Goal: Task Accomplishment & Management: Manage account settings

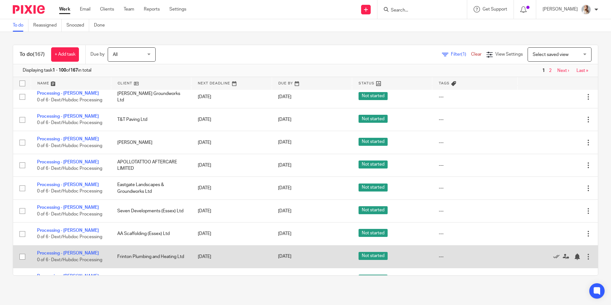
scroll to position [128, 0]
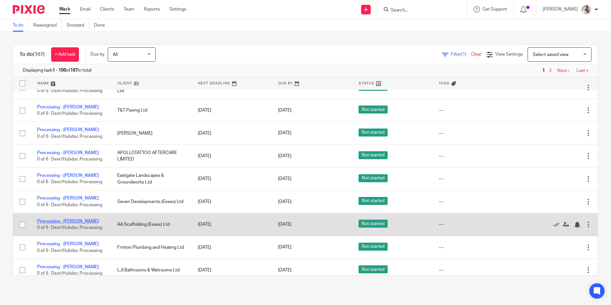
click at [69, 223] on td "Processing - Jordan 0 of 6 · Dext/Hubdoc Processing" at bounding box center [71, 224] width 80 height 23
click at [68, 220] on link "Processing - [PERSON_NAME]" at bounding box center [68, 221] width 62 height 4
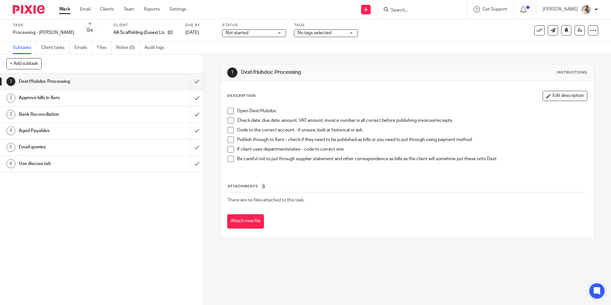
click at [536, 29] on icon at bounding box center [539, 30] width 6 height 6
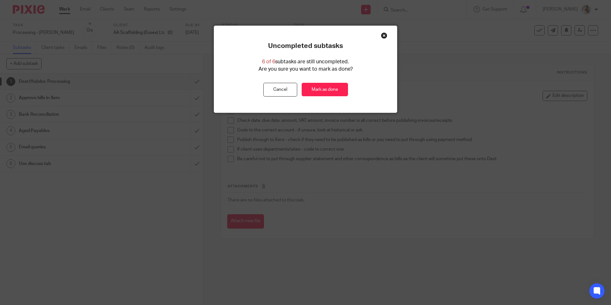
drag, startPoint x: 318, startPoint y: 92, endPoint x: 314, endPoint y: 63, distance: 28.7
click at [317, 92] on link "Mark as done" at bounding box center [325, 90] width 46 height 14
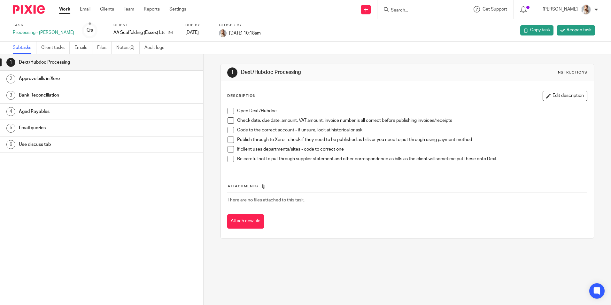
click at [62, 12] on link "Work" at bounding box center [64, 9] width 11 height 6
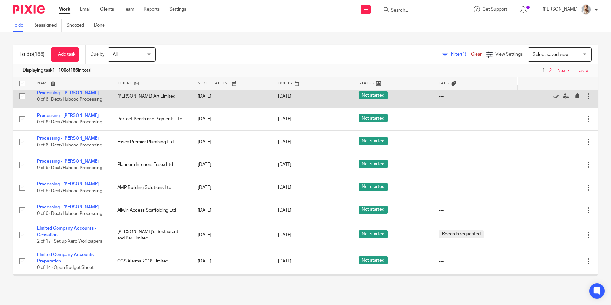
scroll to position [511, 0]
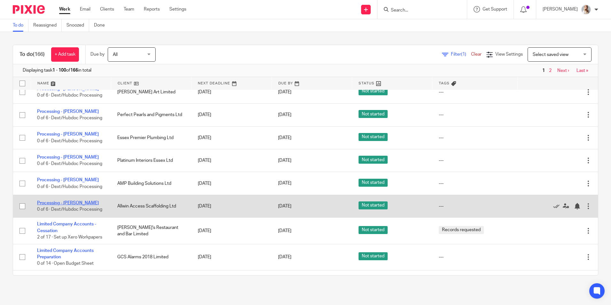
click at [71, 204] on link "Processing - [PERSON_NAME]" at bounding box center [68, 203] width 62 height 4
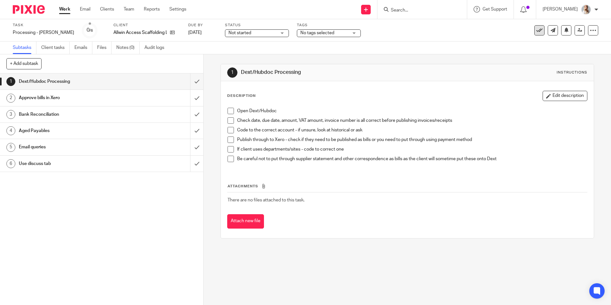
click at [536, 33] on icon at bounding box center [539, 30] width 6 height 6
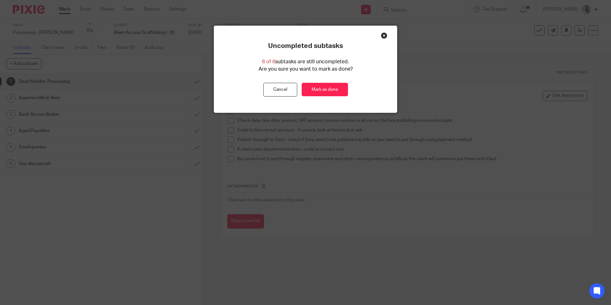
click at [347, 88] on div "Uncompleted subtasks 6 of 6 subtasks are still uncompleted. Are you sure you wa…" at bounding box center [305, 69] width 183 height 55
click at [339, 88] on link "Mark as done" at bounding box center [325, 90] width 46 height 14
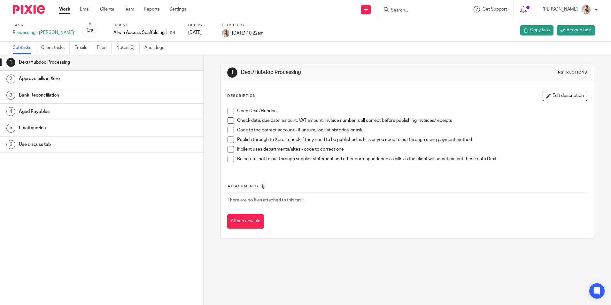
click at [65, 8] on link "Work" at bounding box center [64, 9] width 11 height 6
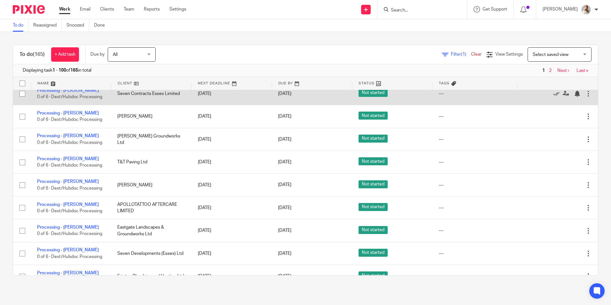
scroll to position [96, 0]
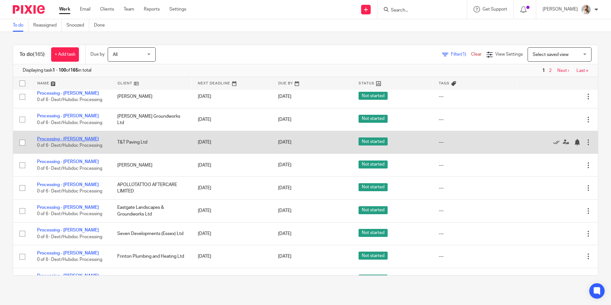
click at [70, 138] on link "Processing - [PERSON_NAME]" at bounding box center [68, 139] width 62 height 4
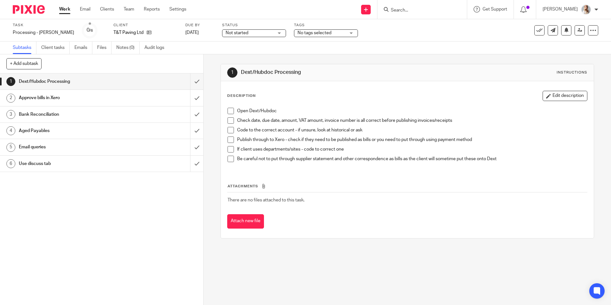
click at [536, 30] on icon at bounding box center [539, 30] width 6 height 6
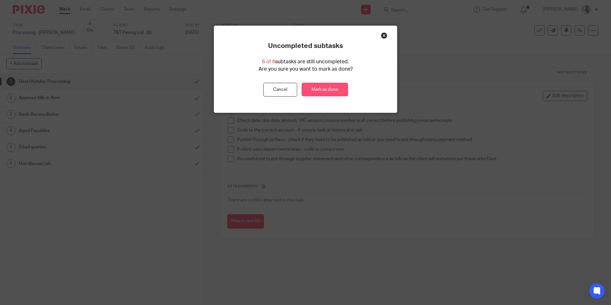
click at [311, 85] on link "Mark as done" at bounding box center [325, 90] width 46 height 14
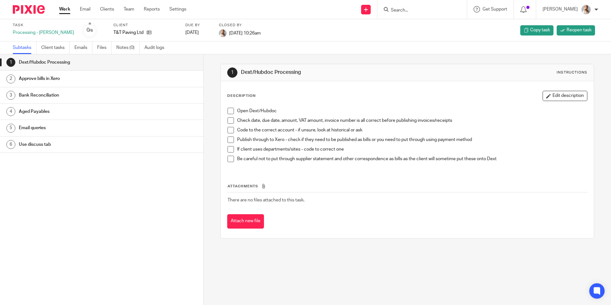
click at [57, 9] on div "Work Email Clients Team Reports Settings Work Email Clients Team Reports Settin…" at bounding box center [124, 9] width 143 height 19
click at [64, 10] on link "Work" at bounding box center [64, 9] width 11 height 6
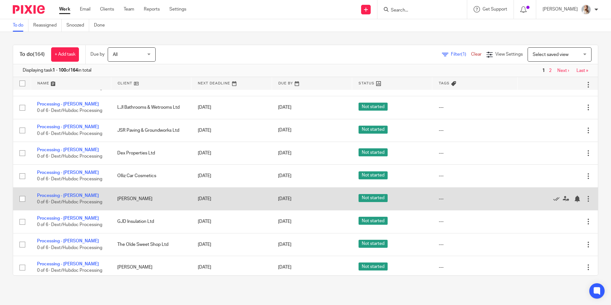
scroll to position [256, 0]
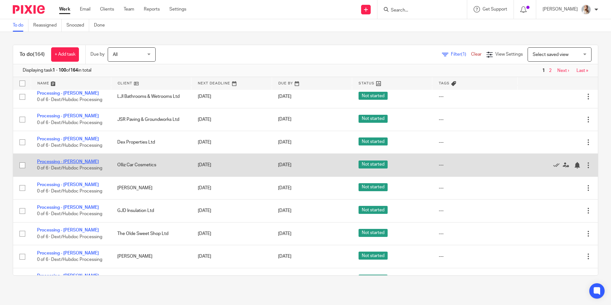
click at [69, 163] on link "Processing - [PERSON_NAME]" at bounding box center [68, 162] width 62 height 4
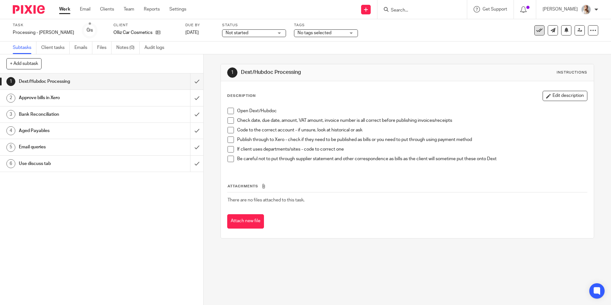
click at [534, 29] on button at bounding box center [539, 30] width 10 height 10
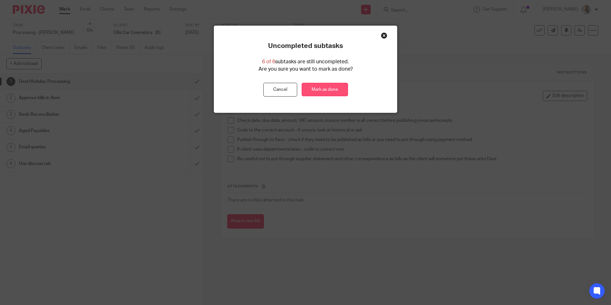
click at [314, 89] on link "Mark as done" at bounding box center [325, 90] width 46 height 14
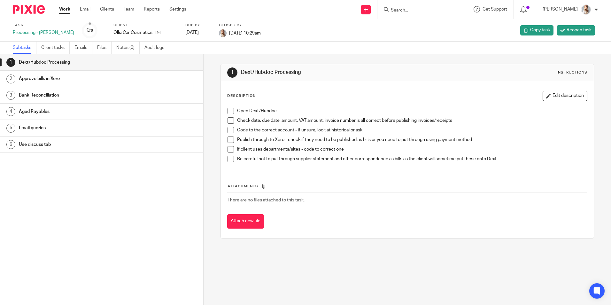
click at [68, 9] on link "Work" at bounding box center [64, 9] width 11 height 6
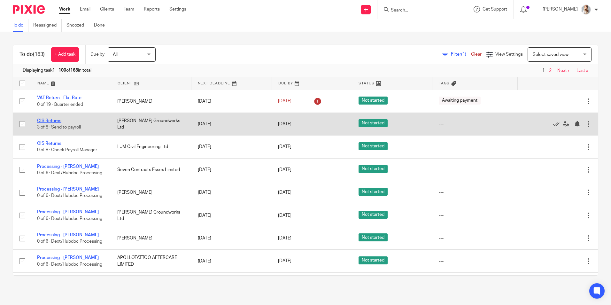
click at [54, 121] on link "CIS Returns" at bounding box center [49, 121] width 24 height 4
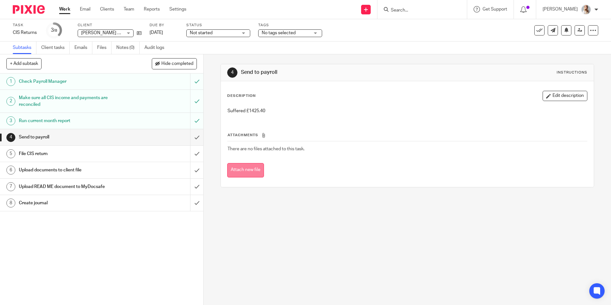
click at [242, 168] on button "Attach new file" at bounding box center [245, 170] width 37 height 14
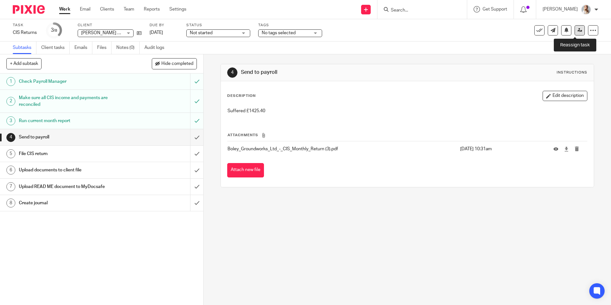
click at [578, 31] on icon at bounding box center [580, 30] width 5 height 5
click at [575, 33] on link at bounding box center [580, 30] width 10 height 10
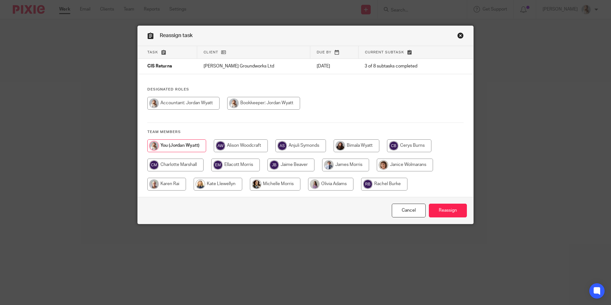
click at [337, 162] on input "radio" at bounding box center [345, 165] width 47 height 13
radio input "true"
click at [445, 206] on input "Reassign" at bounding box center [448, 211] width 38 height 14
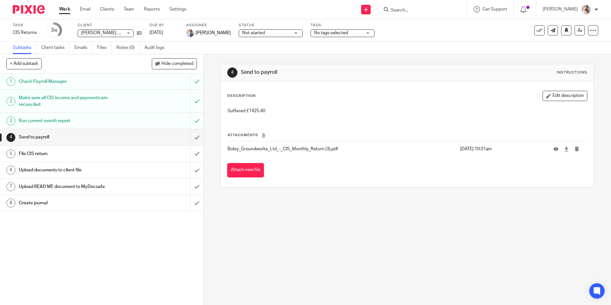
drag, startPoint x: 66, startPoint y: 8, endPoint x: 83, endPoint y: 4, distance: 17.1
click at [66, 8] on link "Work" at bounding box center [64, 9] width 11 height 6
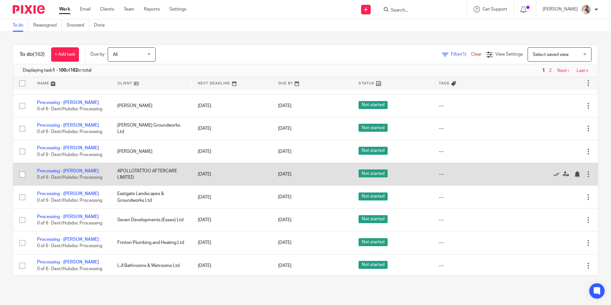
scroll to position [32, 0]
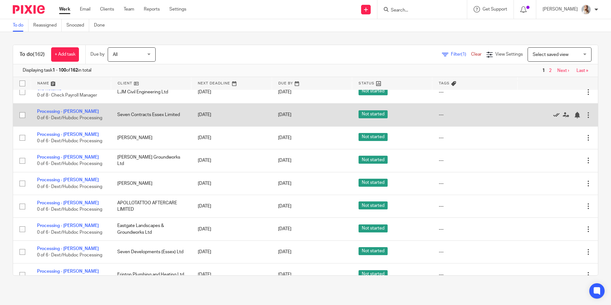
click at [553, 114] on icon at bounding box center [556, 115] width 6 height 6
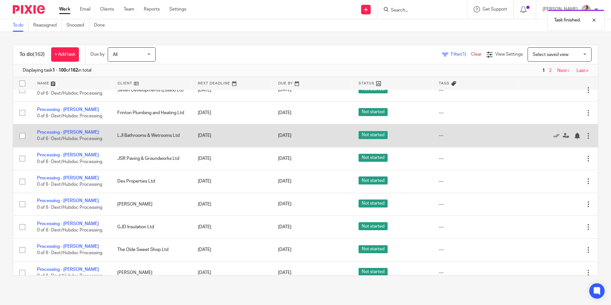
scroll to position [160, 0]
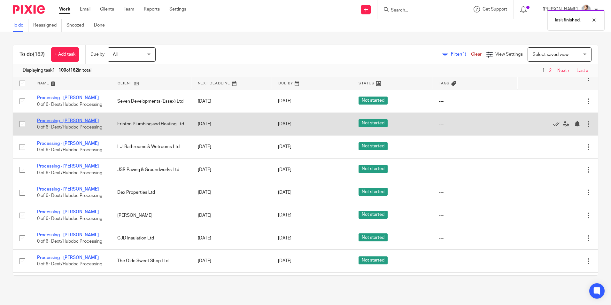
click at [71, 120] on link "Processing - [PERSON_NAME]" at bounding box center [68, 121] width 62 height 4
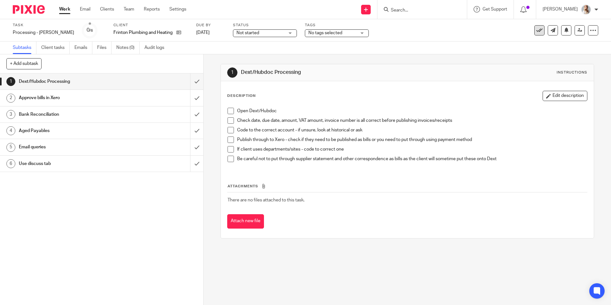
click at [536, 30] on icon at bounding box center [539, 30] width 6 height 6
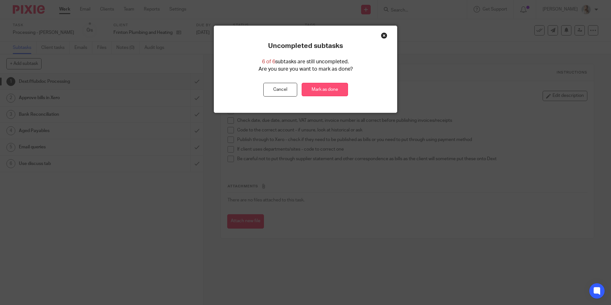
click at [318, 89] on link "Mark as done" at bounding box center [325, 90] width 46 height 14
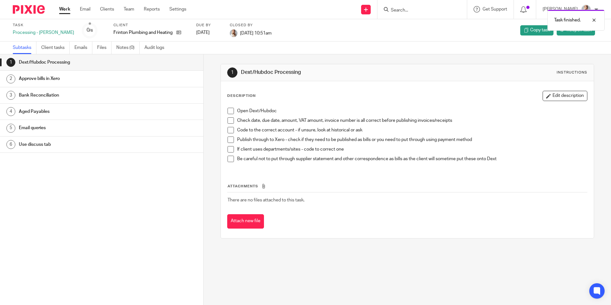
click at [63, 10] on link "Work" at bounding box center [64, 9] width 11 height 6
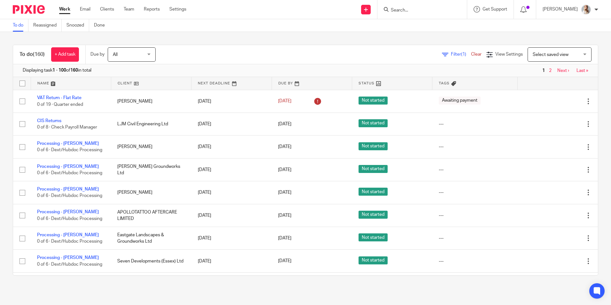
click at [414, 8] on form at bounding box center [424, 9] width 68 height 8
click at [414, 8] on input "Search" at bounding box center [419, 11] width 58 height 6
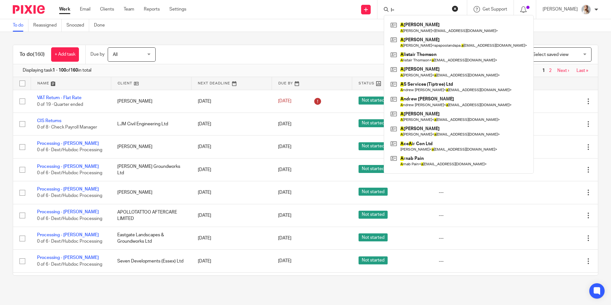
type input "l"
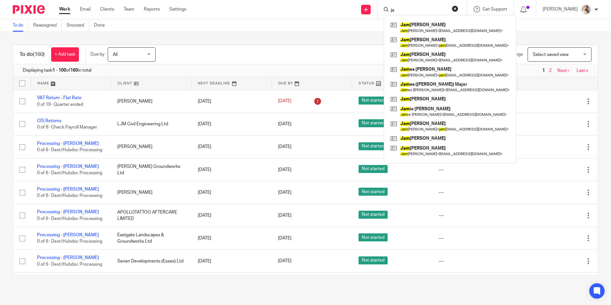
type input "j"
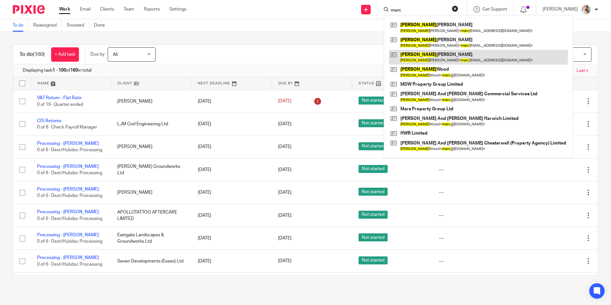
type input "marc"
click at [429, 54] on link at bounding box center [478, 57] width 179 height 15
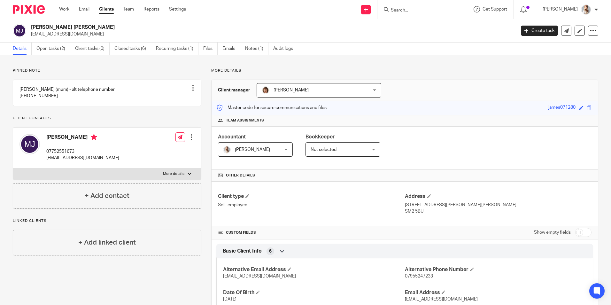
drag, startPoint x: 417, startPoint y: 15, endPoint x: 415, endPoint y: 12, distance: 3.7
click at [416, 14] on div at bounding box center [423, 9] width 90 height 19
click at [415, 12] on input "Search" at bounding box center [419, 11] width 58 height 6
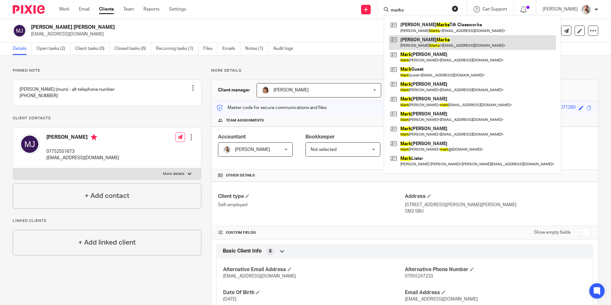
type input "marks"
click at [409, 45] on link at bounding box center [472, 42] width 167 height 15
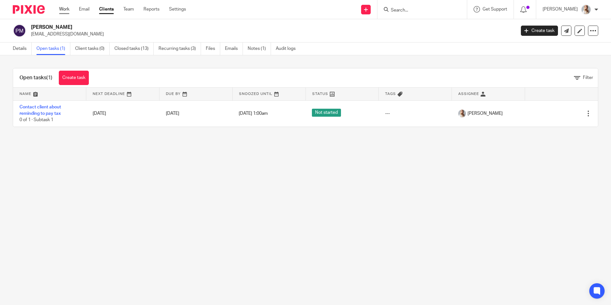
click at [64, 10] on link "Work" at bounding box center [64, 9] width 10 height 6
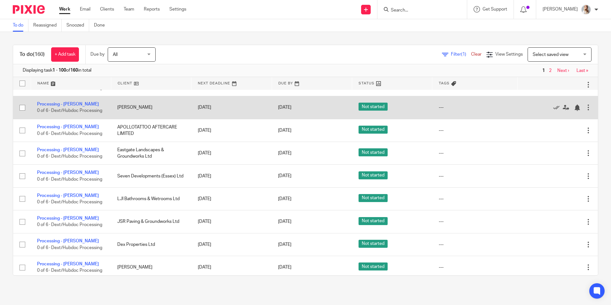
scroll to position [96, 0]
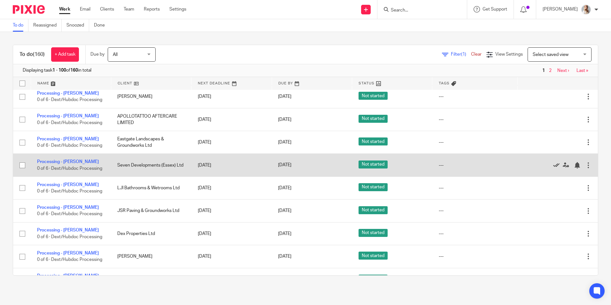
click at [553, 165] on icon at bounding box center [556, 165] width 6 height 6
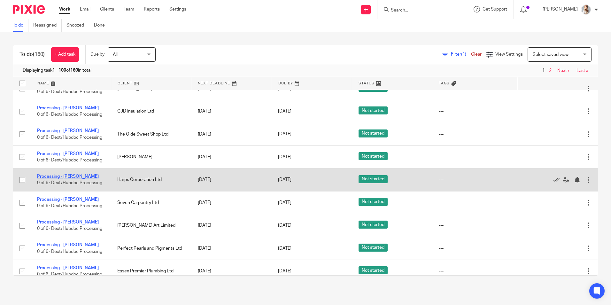
scroll to position [256, 0]
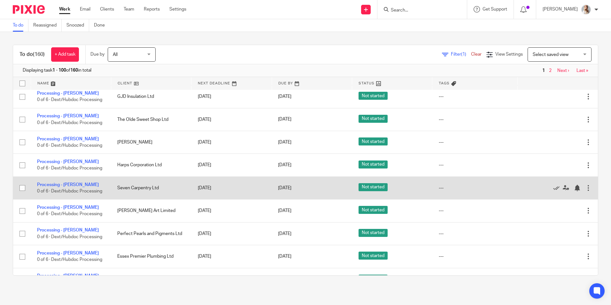
click at [70, 182] on td "Processing - Jordan 0 of 6 · Dext/Hubdoc Processing" at bounding box center [71, 187] width 80 height 23
click at [72, 185] on link "Processing - Jordan" at bounding box center [68, 185] width 62 height 4
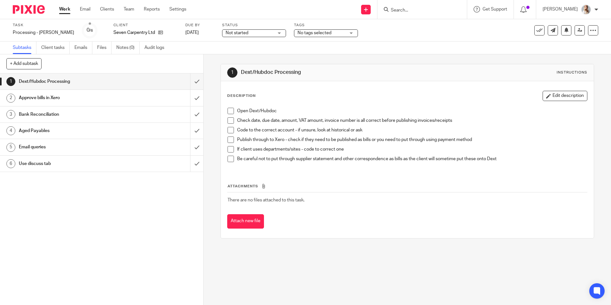
click at [402, 8] on input "Search" at bounding box center [419, 11] width 58 height 6
drag, startPoint x: 424, startPoint y: 17, endPoint x: 419, endPoint y: 13, distance: 5.4
click at [423, 17] on div at bounding box center [423, 9] width 90 height 19
click at [418, 12] on input "Search" at bounding box center [419, 11] width 58 height 6
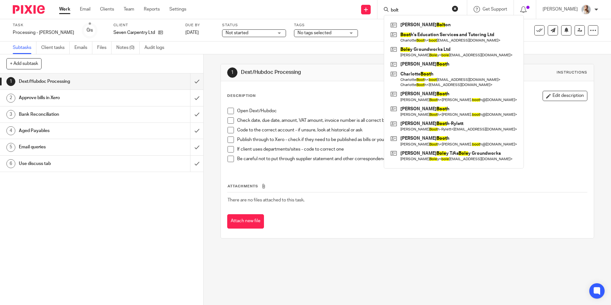
click at [386, 13] on div "bolt William Bolt on Boot h's Education Services and Tutoring Ltd Charlotte Boo…" at bounding box center [423, 9] width 90 height 19
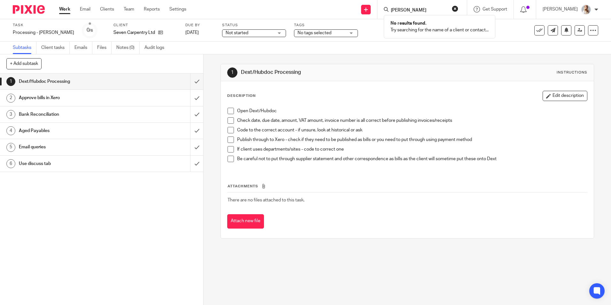
click at [419, 9] on input "james bolt" at bounding box center [419, 11] width 58 height 6
drag, startPoint x: 424, startPoint y: 9, endPoint x: 385, endPoint y: 13, distance: 39.9
click at [388, 13] on div "james bolt No results found. Try searching for the name of a client or contact.…" at bounding box center [423, 9] width 90 height 19
drag, startPoint x: 418, startPoint y: 12, endPoint x: 395, endPoint y: 12, distance: 23.0
click at [395, 12] on div "36pc" at bounding box center [421, 9] width 74 height 8
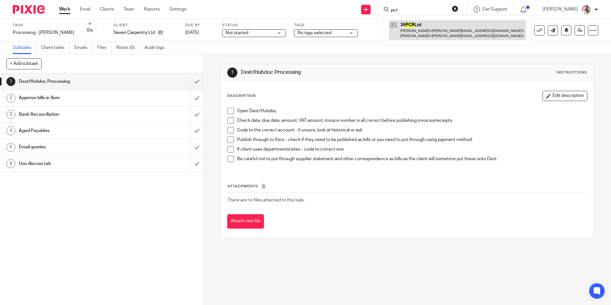
type input "pcr"
click at [413, 28] on link at bounding box center [457, 30] width 137 height 20
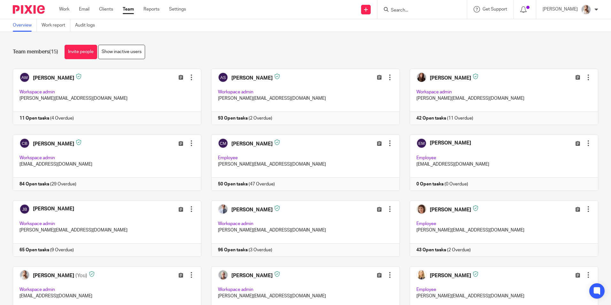
click at [112, 13] on div "Work Email Clients Team Reports Settings Work Email Clients Team Reports Settin…" at bounding box center [124, 9] width 143 height 19
click at [118, 7] on ul "Work Email Clients Team Reports Settings" at bounding box center [127, 9] width 136 height 6
click at [108, 8] on link "Clients" at bounding box center [106, 9] width 14 height 6
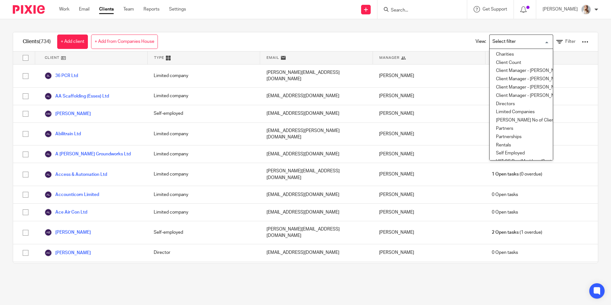
click at [550, 43] on div "Loading..." at bounding box center [551, 41] width 3 height 12
click at [557, 39] on icon at bounding box center [560, 42] width 6 height 6
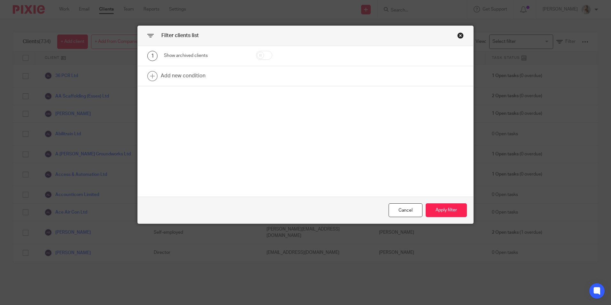
click at [261, 59] on input "checkbox" at bounding box center [264, 55] width 16 height 9
checkbox input "true"
click at [180, 78] on link at bounding box center [306, 76] width 336 height 20
click at [181, 81] on div "Field" at bounding box center [199, 77] width 61 height 13
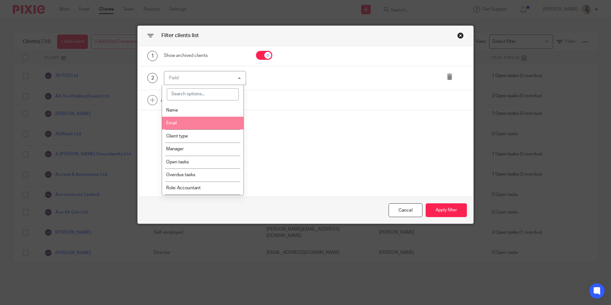
click at [180, 113] on li "Name" at bounding box center [203, 110] width 82 height 13
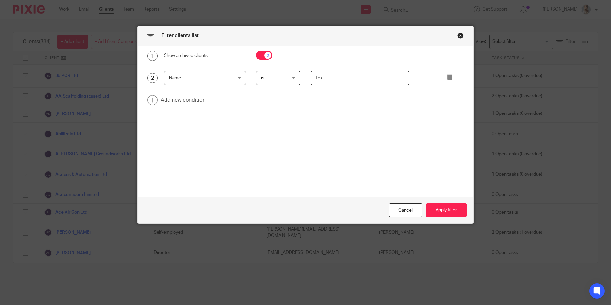
click at [322, 81] on input "text" at bounding box center [360, 78] width 99 height 14
type input "James"
click at [437, 210] on button "Apply filter" at bounding box center [446, 210] width 41 height 14
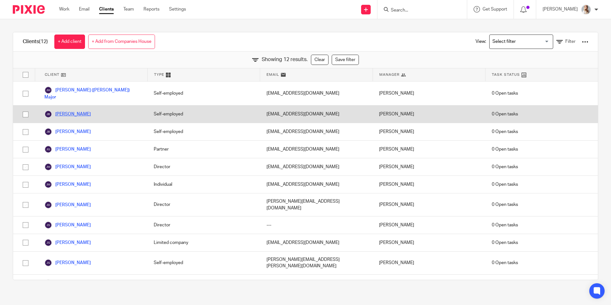
click at [74, 110] on link "James Bolton" at bounding box center [67, 114] width 46 height 8
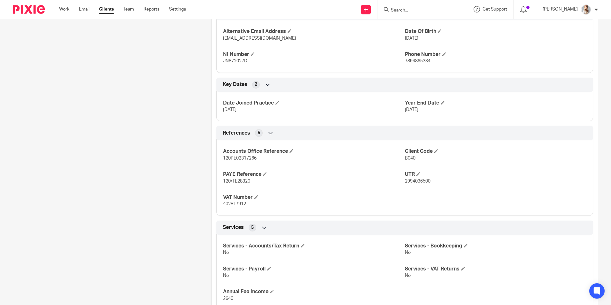
scroll to position [256, 0]
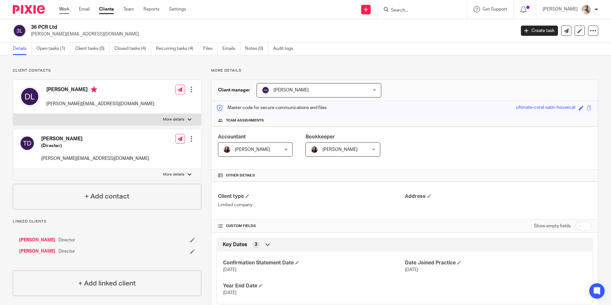
click at [66, 11] on link "Work" at bounding box center [64, 9] width 10 height 6
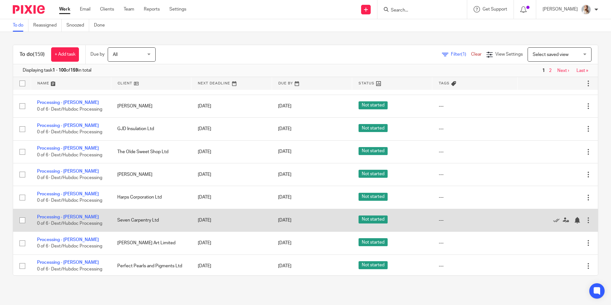
scroll to position [224, 0]
click at [553, 218] on link at bounding box center [558, 220] width 10 height 6
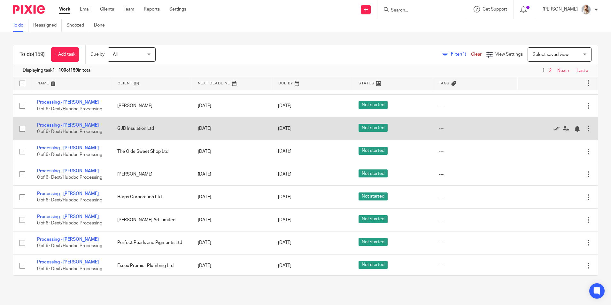
click at [61, 122] on td "Processing - Jordan 0 of 6 · Dext/Hubdoc Processing" at bounding box center [71, 128] width 80 height 23
click at [60, 124] on link "Processing - [PERSON_NAME]" at bounding box center [68, 125] width 62 height 4
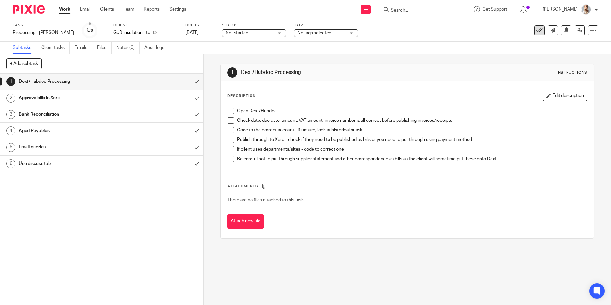
click at [536, 30] on icon at bounding box center [539, 30] width 6 height 6
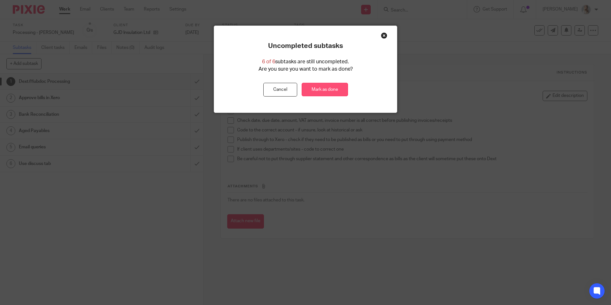
click at [310, 93] on link "Mark as done" at bounding box center [325, 90] width 46 height 14
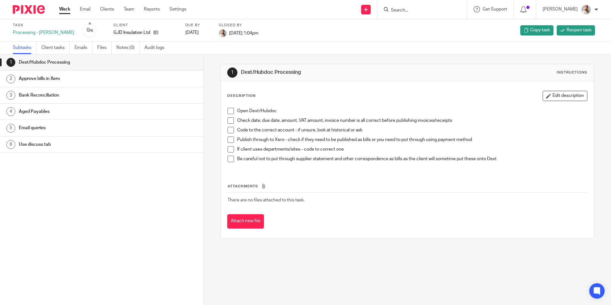
click at [66, 11] on link "Work" at bounding box center [64, 9] width 11 height 6
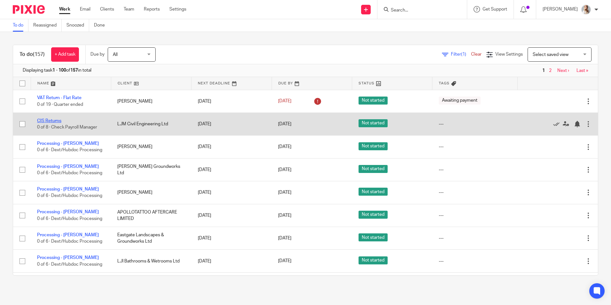
click at [48, 120] on link "CIS Returns" at bounding box center [49, 121] width 24 height 4
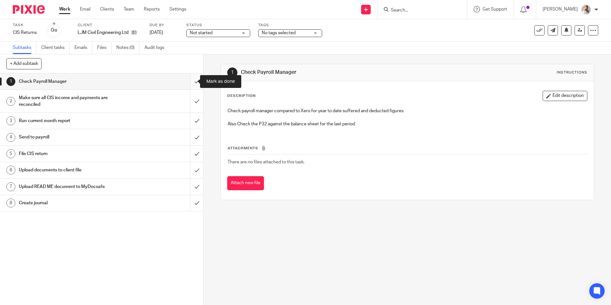
click at [188, 85] on input "submit" at bounding box center [101, 82] width 203 height 16
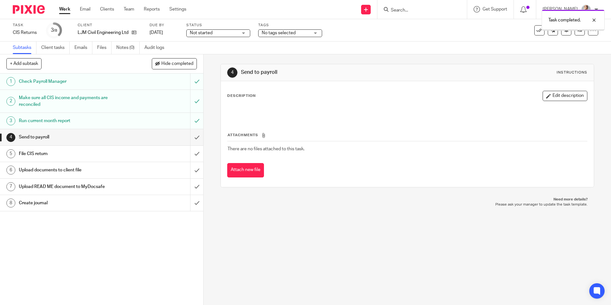
click at [546, 97] on button "Edit description" at bounding box center [565, 96] width 45 height 10
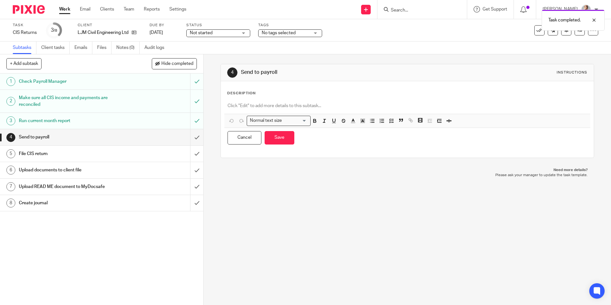
click at [401, 110] on div at bounding box center [407, 106] width 366 height 14
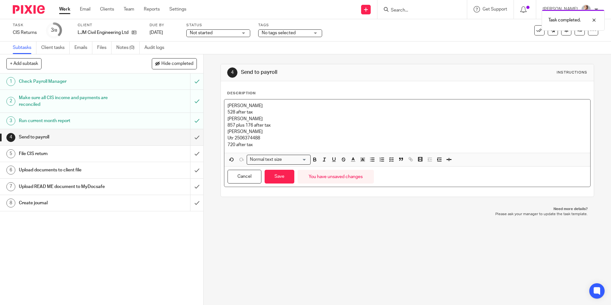
click at [260, 109] on p "528 after tax" at bounding box center [407, 112] width 359 height 6
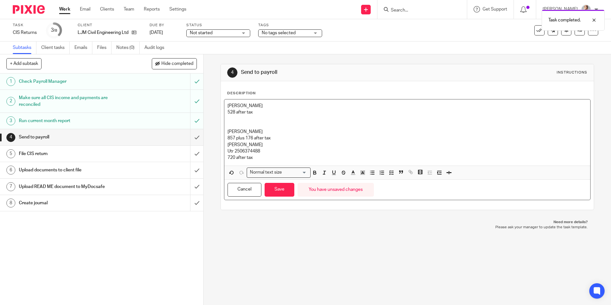
click at [281, 137] on p "857 plus 176 after tax" at bounding box center [407, 138] width 359 height 6
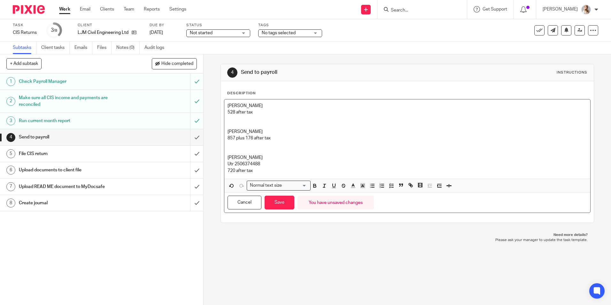
drag, startPoint x: 276, startPoint y: 141, endPoint x: 221, endPoint y: 135, distance: 55.3
click at [221, 135] on div "Description Ryan tinney 528 after tax Ben measor 857 plus 176 after tax Kyrell …" at bounding box center [407, 151] width 373 height 141
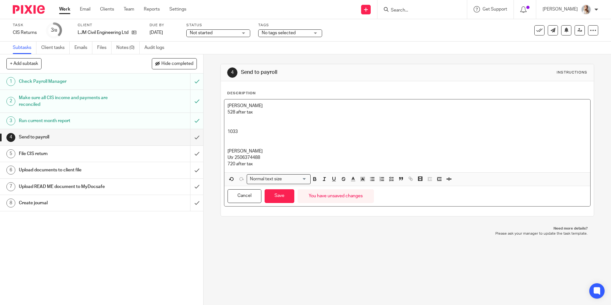
drag, startPoint x: 231, startPoint y: 197, endPoint x: 337, endPoint y: 34, distance: 194.0
click at [231, 197] on button "Cancel" at bounding box center [245, 196] width 34 height 14
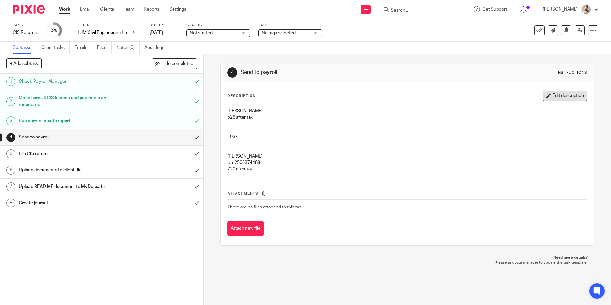
click at [562, 92] on button "Edit description" at bounding box center [565, 96] width 45 height 10
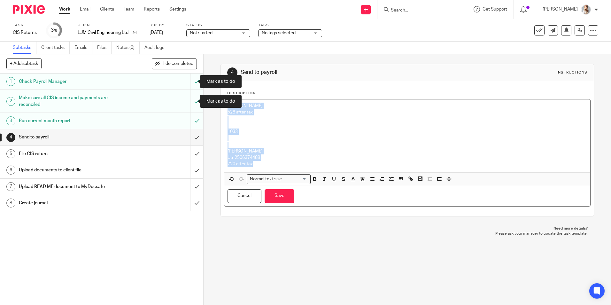
drag, startPoint x: 224, startPoint y: 145, endPoint x: 187, endPoint y: 48, distance: 103.8
click at [189, 55] on div "+ Add subtask Hide completed Cancel + Add 1 Check Payroll Manager 2 Make sure a…" at bounding box center [305, 179] width 611 height 251
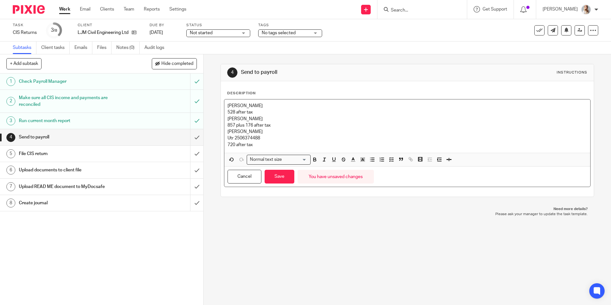
click at [256, 113] on p "528 after tax" at bounding box center [407, 112] width 359 height 6
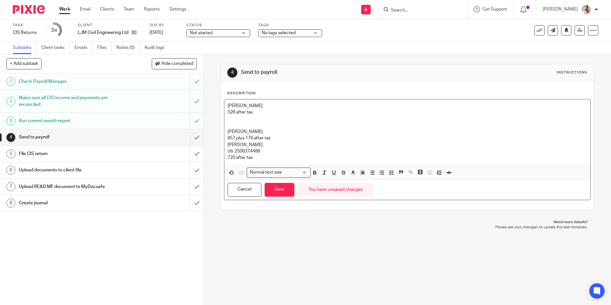
click at [258, 143] on p "Kyrell beamish" at bounding box center [407, 145] width 359 height 6
click at [273, 136] on p "857 plus 176 after tax" at bounding box center [407, 138] width 359 height 6
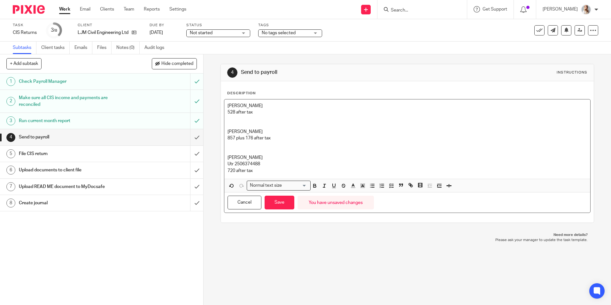
drag, startPoint x: 274, startPoint y: 139, endPoint x: 223, endPoint y: 134, distance: 51.1
click at [224, 135] on div "Ryan tinney 528 after tax Ben measor 857 plus 176 after tax Kyrell beamish Utr …" at bounding box center [407, 138] width 366 height 79
click at [278, 139] on p "857 plus 176 after tax" at bounding box center [407, 138] width 359 height 6
drag, startPoint x: 278, startPoint y: 139, endPoint x: 230, endPoint y: 138, distance: 48.3
click at [230, 138] on p "857 plus 176 after tax" at bounding box center [407, 138] width 359 height 6
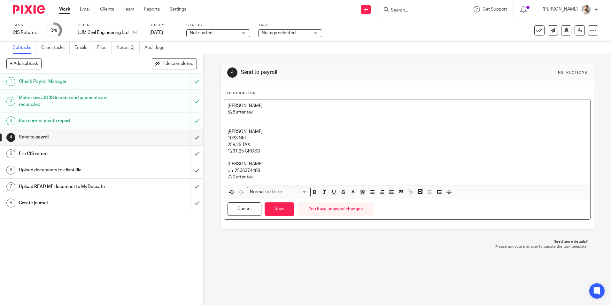
click at [254, 113] on p "528 after tax" at bounding box center [407, 112] width 359 height 6
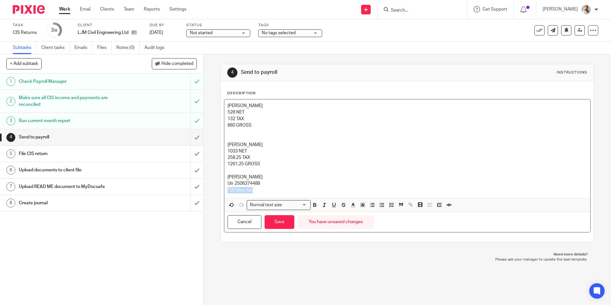
click at [261, 187] on div "Ryan tinney 528 NET 132 TAX 660 GROSS Ben measor 1033 NET 258.25 TAX 1291.25 GR…" at bounding box center [407, 148] width 366 height 99
click at [262, 190] on p "720 after tax" at bounding box center [407, 190] width 359 height 6
click at [254, 191] on p "720 after tax" at bounding box center [407, 190] width 359 height 6
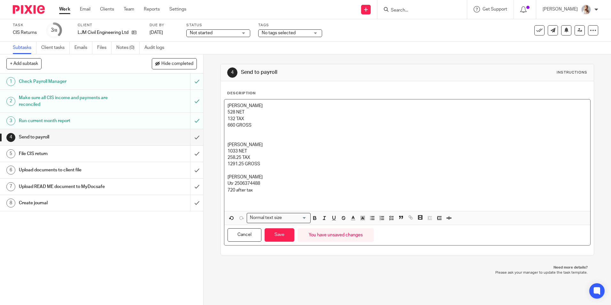
click at [256, 188] on p "720 after tax" at bounding box center [407, 190] width 359 height 6
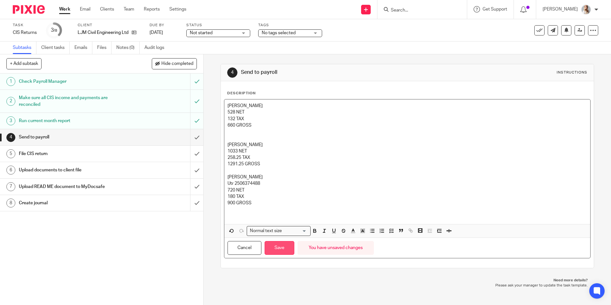
click at [285, 246] on button "Save" at bounding box center [280, 248] width 30 height 14
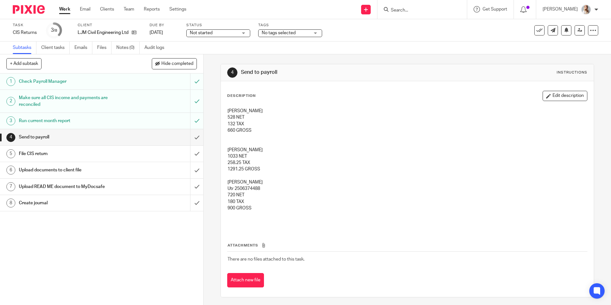
drag, startPoint x: 57, startPoint y: 10, endPoint x: 63, endPoint y: 8, distance: 5.7
click at [548, 98] on button "Edit description" at bounding box center [565, 96] width 45 height 10
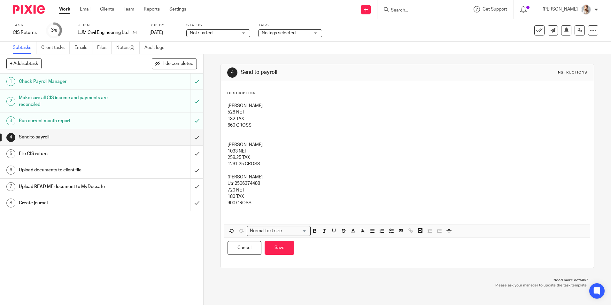
click at [276, 177] on p "Kyrell beamish" at bounding box center [407, 177] width 359 height 6
click at [253, 206] on p "900 GROSS" at bounding box center [407, 203] width 359 height 6
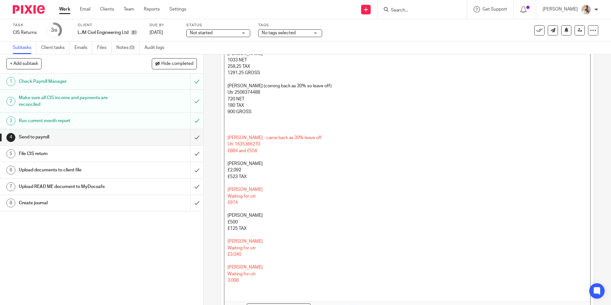
scroll to position [102, 0]
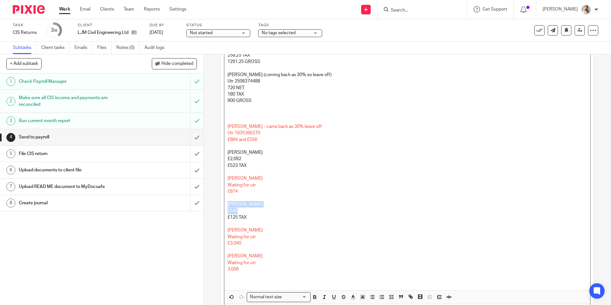
drag, startPoint x: 248, startPoint y: 214, endPoint x: 217, endPoint y: 207, distance: 31.4
click at [217, 207] on div "4 Send to payroll Instructions Description Ryan tinney 528 NET 132 TAX 660 GROS…" at bounding box center [408, 179] width 408 height 251
click at [240, 214] on p "£500" at bounding box center [407, 211] width 359 height 6
drag, startPoint x: 249, startPoint y: 216, endPoint x: 220, endPoint y: 202, distance: 32.3
click at [221, 206] on div "Description Ryan tinney 528 NET 132 TAX 660 GROSS Ben measor 1033 NET 258.25 TA…" at bounding box center [407, 156] width 373 height 355
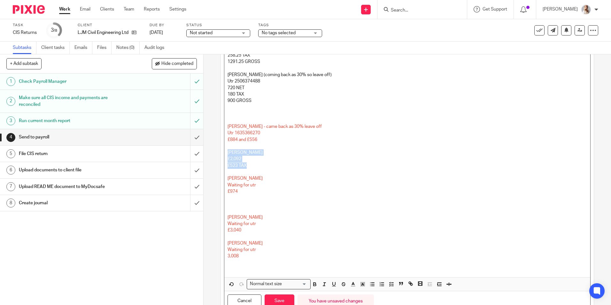
drag, startPoint x: 248, startPoint y: 163, endPoint x: 218, endPoint y: 152, distance: 32.2
click at [221, 153] on div "4 Send to payroll Instructions Description Ryan tinney 528 NET 132 TAX 660 GROS…" at bounding box center [407, 142] width 373 height 360
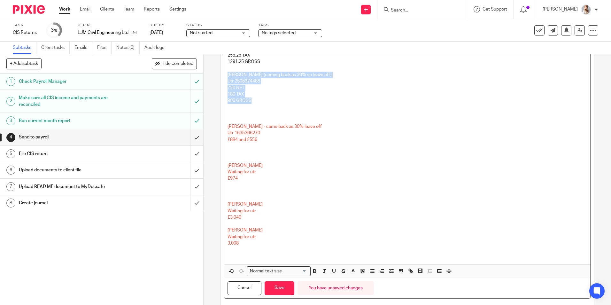
drag, startPoint x: 267, startPoint y: 98, endPoint x: 225, endPoint y: 75, distance: 47.9
click at [225, 75] on div "Ryan tinney 528 NET 132 TAX 660 GROSS Ben measor 1033 NET 258.25 TAX 1291.25 GR…" at bounding box center [407, 130] width 366 height 267
click at [351, 272] on icon "button" at bounding box center [353, 271] width 6 height 6
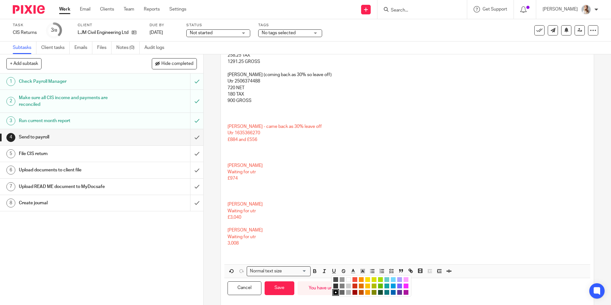
click at [355, 277] on li "color:#F44E3B" at bounding box center [355, 279] width 5 height 5
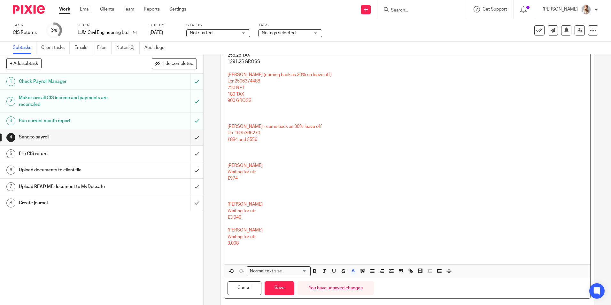
click at [265, 146] on p at bounding box center [407, 146] width 359 height 6
click at [237, 114] on p at bounding box center [407, 114] width 359 height 6
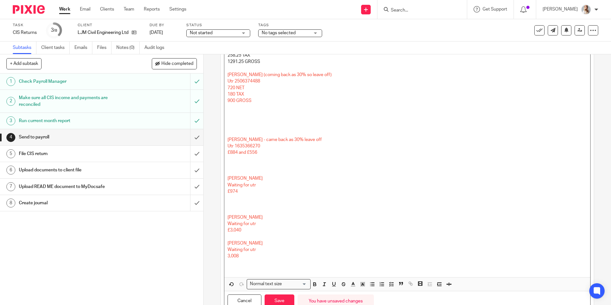
click at [234, 210] on p at bounding box center [407, 211] width 359 height 6
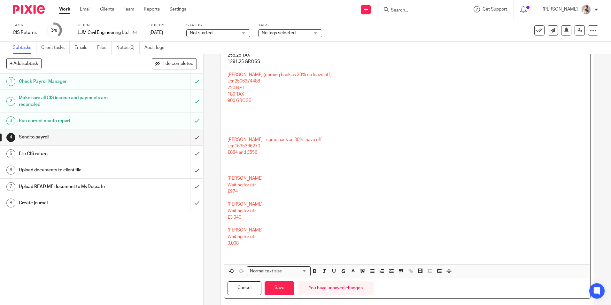
click at [231, 166] on p at bounding box center [407, 165] width 359 height 6
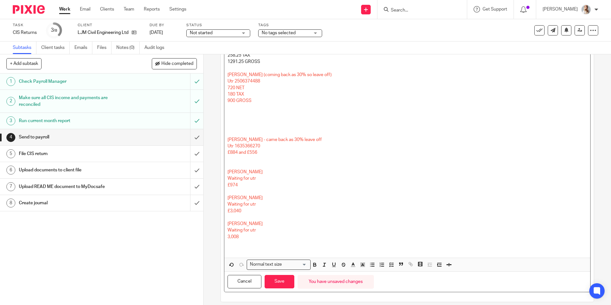
click at [230, 126] on div "Ryan tinney 528 NET 132 TAX 660 GROSS Ben measor 1033 NET 258.25 TAX 1291.25 GR…" at bounding box center [407, 127] width 366 height 261
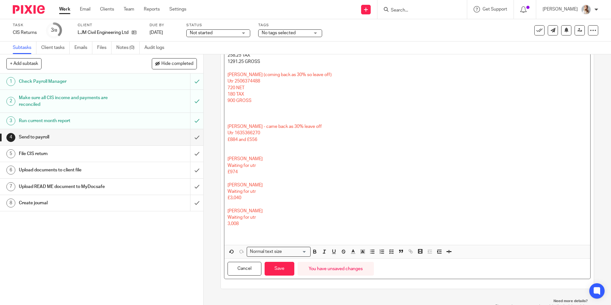
scroll to position [100, 0]
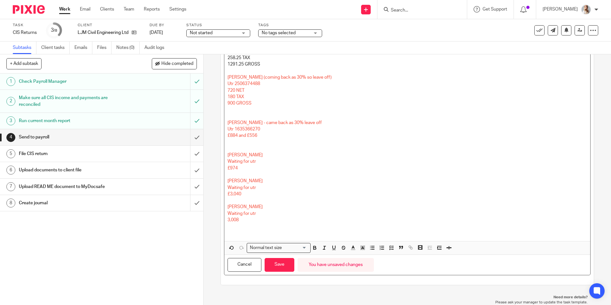
click at [271, 137] on p "£884 and £556" at bounding box center [407, 135] width 359 height 6
drag, startPoint x: 246, startPoint y: 168, endPoint x: 250, endPoint y: 163, distance: 7.0
click at [246, 167] on p "£974" at bounding box center [407, 168] width 359 height 6
click at [256, 156] on p "Michael parker" at bounding box center [407, 155] width 359 height 6
drag, startPoint x: 258, startPoint y: 160, endPoint x: 200, endPoint y: 157, distance: 57.3
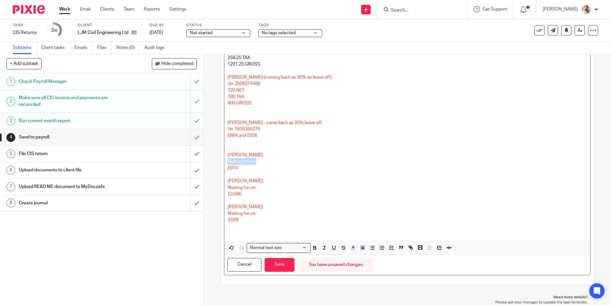
click at [201, 157] on div "+ Add subtask Hide completed Cancel + Add 1 Check Payroll Manager 2 Make sure a…" at bounding box center [305, 179] width 611 height 251
click at [249, 165] on div "Ryan tinney 528 NET 132 TAX 660 GROSS Ben measor 1033 NET 258.25 TAX 1291.25 GR…" at bounding box center [407, 120] width 366 height 241
click at [255, 160] on p "Waiting for utr" at bounding box center [407, 161] width 359 height 6
click at [257, 160] on p "Waiting for utr" at bounding box center [407, 161] width 359 height 6
click at [260, 162] on p "Waiting for utr" at bounding box center [407, 161] width 359 height 6
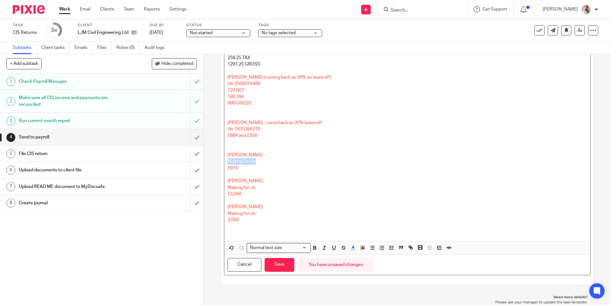
drag, startPoint x: 257, startPoint y: 162, endPoint x: 225, endPoint y: 161, distance: 31.3
click at [225, 161] on div "Ryan tinney 528 NET 132 TAX 660 GROSS Ben measor 1033 NET 258.25 TAX 1291.25 GR…" at bounding box center [407, 120] width 366 height 241
click at [239, 169] on p "£974" at bounding box center [407, 168] width 359 height 6
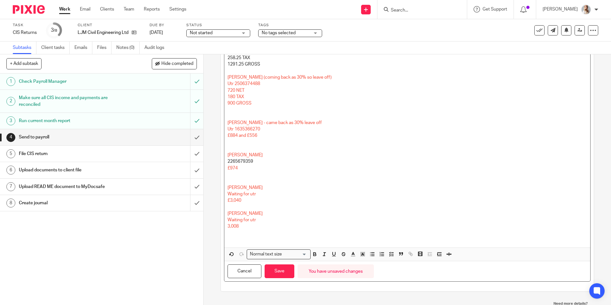
scroll to position [102, 0]
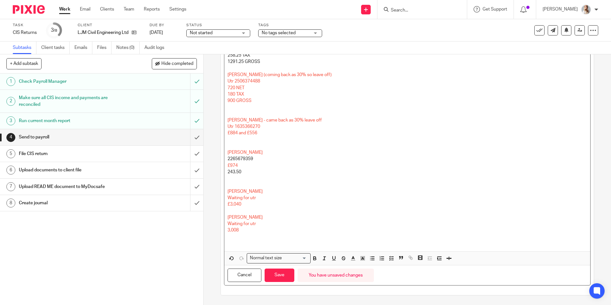
click at [245, 173] on p "243.50" at bounding box center [407, 172] width 359 height 6
click at [271, 178] on p "1217.50 GROSS" at bounding box center [407, 178] width 359 height 6
drag, startPoint x: 268, startPoint y: 176, endPoint x: 211, endPoint y: 150, distance: 63.2
click at [211, 150] on div "4 Send to payroll Instructions Description Ryan tinney 528 NET 132 TAX 660 GROS…" at bounding box center [408, 179] width 408 height 251
click at [353, 258] on icon "button" at bounding box center [353, 258] width 6 height 6
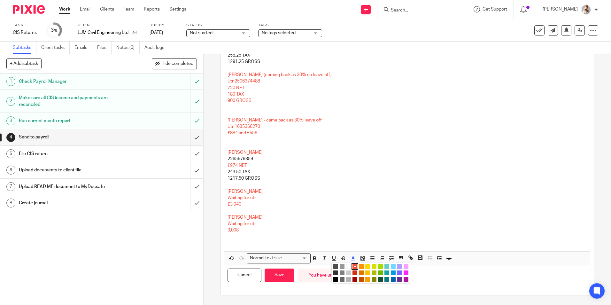
click at [335, 279] on li "color:#000000" at bounding box center [335, 279] width 5 height 5
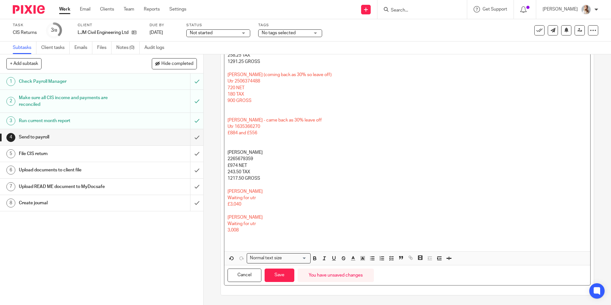
click at [234, 138] on p at bounding box center [407, 139] width 359 height 6
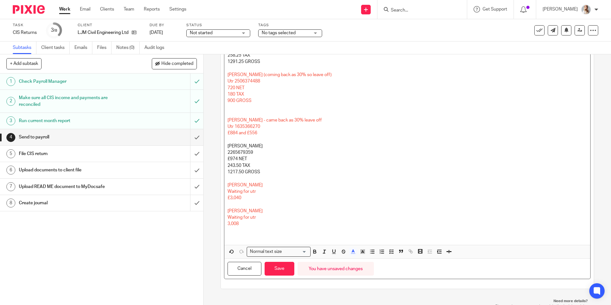
click at [230, 111] on p at bounding box center [407, 114] width 359 height 6
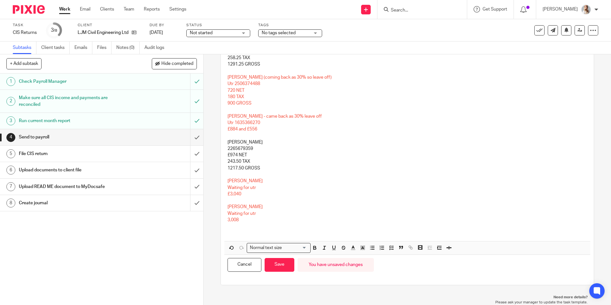
scroll to position [36, 0]
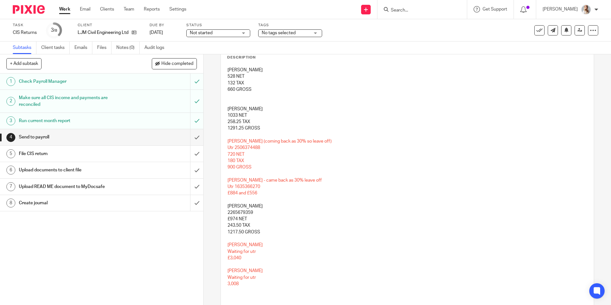
drag, startPoint x: 274, startPoint y: 121, endPoint x: 274, endPoint y: 124, distance: 3.5
click at [274, 121] on p "258.25 TAX" at bounding box center [407, 122] width 359 height 6
click at [274, 126] on p "1291.25 GROSS" at bounding box center [407, 128] width 359 height 6
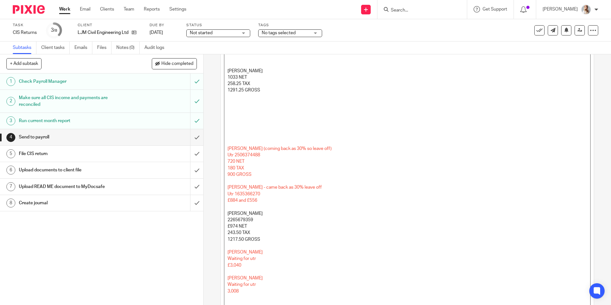
scroll to position [132, 0]
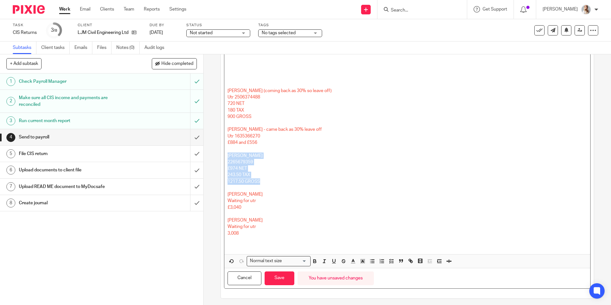
drag, startPoint x: 250, startPoint y: 181, endPoint x: 210, endPoint y: 152, distance: 49.4
click at [211, 152] on div "4 Send to payroll Instructions Description Ryan tinney 528 NET 132 TAX 660 GROS…" at bounding box center [408, 179] width 408 height 251
copy div "Michael parker 2265679359 £974 NET 243.50 TAX 1217.50 GROSS"
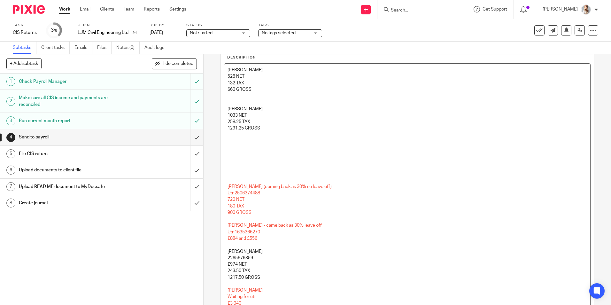
click at [230, 144] on p at bounding box center [407, 141] width 359 height 6
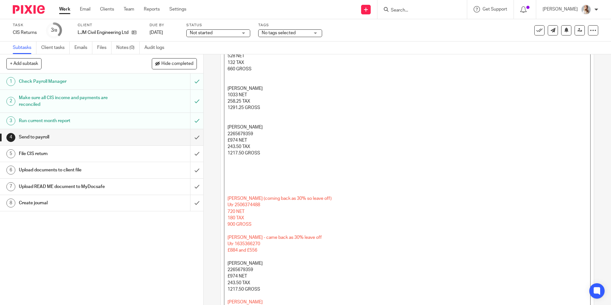
scroll to position [68, 0]
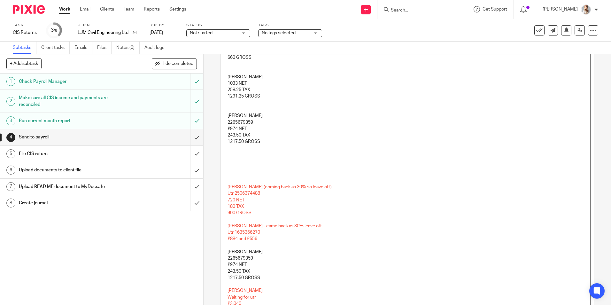
click at [230, 170] on p at bounding box center [407, 167] width 359 height 6
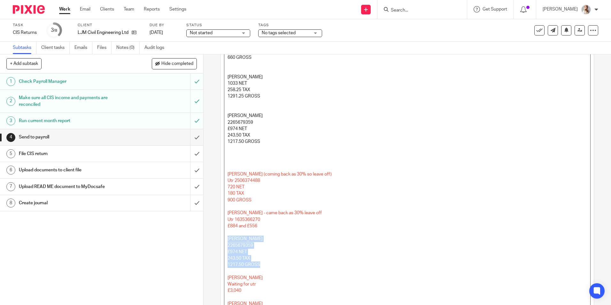
drag, startPoint x: 254, startPoint y: 265, endPoint x: 214, endPoint y: 236, distance: 48.7
click at [214, 236] on div "4 Send to payroll Instructions Description Ryan tinney 528 NET 132 TAX 660 GROS…" at bounding box center [408, 179] width 408 height 251
click at [230, 245] on p at bounding box center [407, 245] width 359 height 6
click at [233, 163] on p at bounding box center [407, 161] width 359 height 6
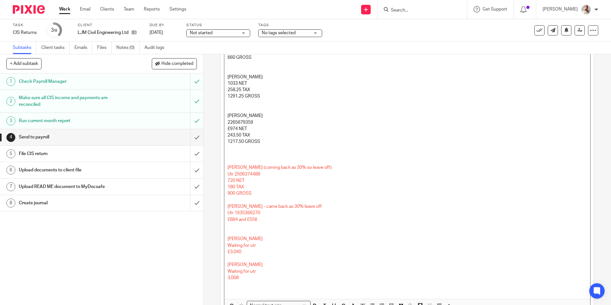
scroll to position [0, 0]
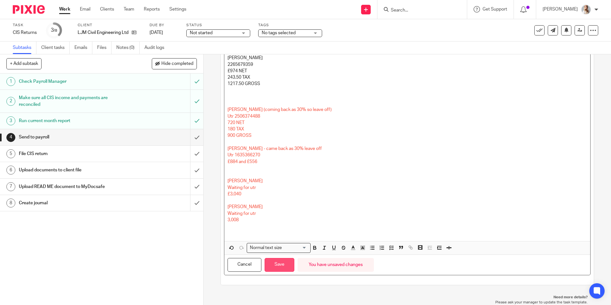
click at [270, 262] on button "Save" at bounding box center [280, 265] width 30 height 14
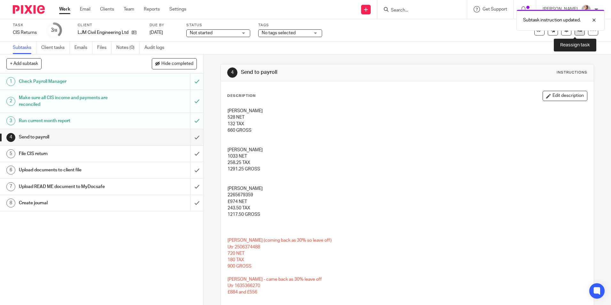
click at [575, 33] on link at bounding box center [580, 30] width 10 height 10
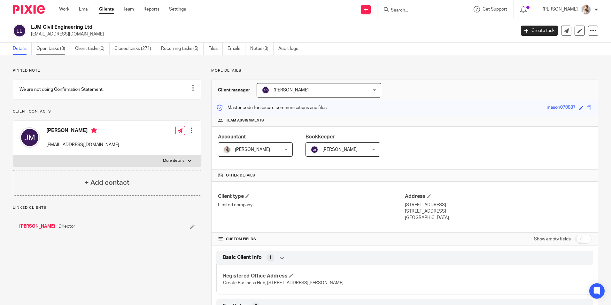
click at [54, 45] on link "Open tasks (3)" at bounding box center [53, 49] width 34 height 12
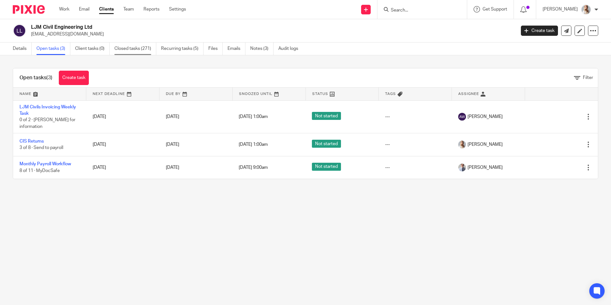
click at [136, 49] on link "Closed tasks (271)" at bounding box center [135, 49] width 42 height 12
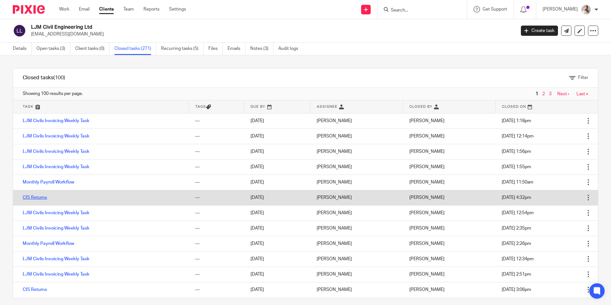
click at [41, 196] on link "CIS Returns" at bounding box center [35, 197] width 24 height 4
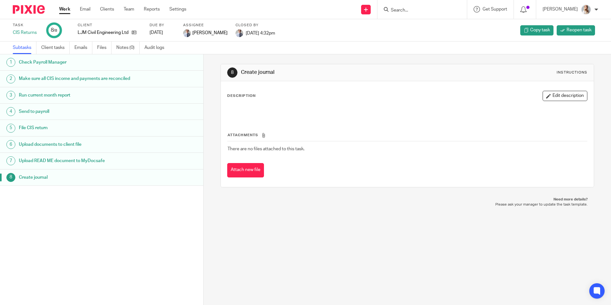
click at [90, 112] on h1 "Send to payroll" at bounding box center [78, 112] width 119 height 10
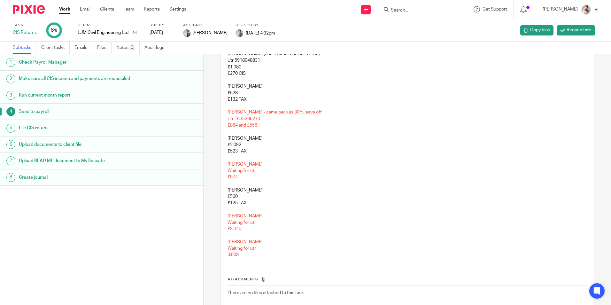
scroll to position [320, 0]
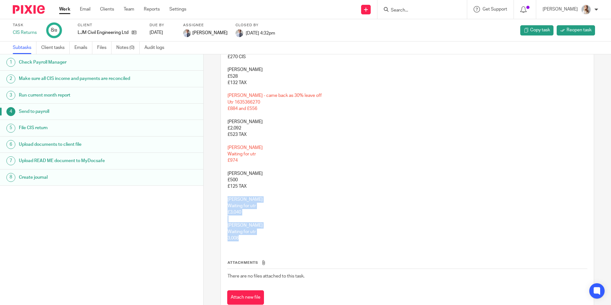
drag, startPoint x: 242, startPoint y: 237, endPoint x: 222, endPoint y: 200, distance: 41.5
click at [224, 200] on div "Jarryd mason £5,216 £1304 TAX Jay j mason £3,630 £907.50 TAX Justin gibbs £2,72…" at bounding box center [407, 16] width 366 height 462
drag, startPoint x: 222, startPoint y: 200, endPoint x: 255, endPoint y: 228, distance: 42.9
click at [254, 220] on p at bounding box center [407, 219] width 359 height 6
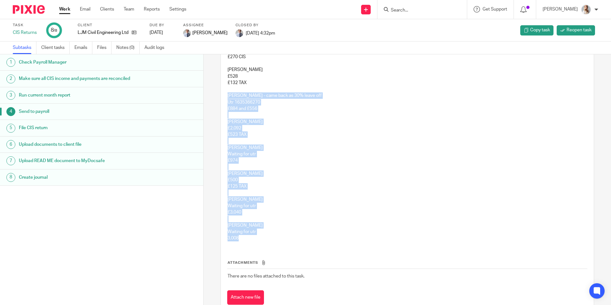
drag, startPoint x: 243, startPoint y: 240, endPoint x: 214, endPoint y: 96, distance: 146.7
click at [214, 96] on div "4 Send to payroll Instructions Description Edit description Jarryd mason £5,216…" at bounding box center [408, 179] width 408 height 251
copy div "Ethan thomas - came back as 30% leave off Utr 1635366270 £884 and £556 Petru ma…"
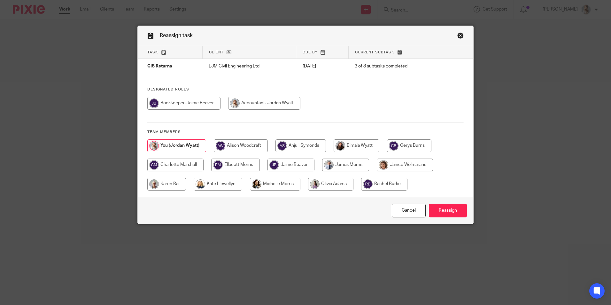
click at [349, 168] on input "radio" at bounding box center [345, 165] width 47 height 13
radio input "true"
click at [426, 206] on div "Cancel Reassign" at bounding box center [306, 210] width 336 height 27
click at [430, 207] on input "Reassign" at bounding box center [448, 211] width 38 height 14
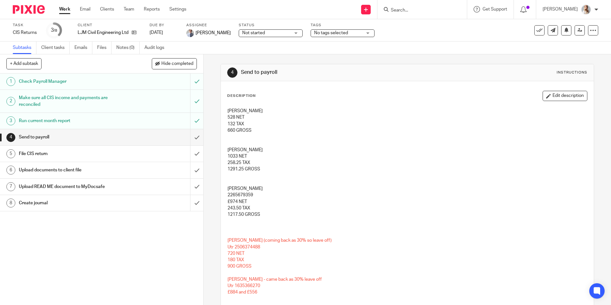
click at [64, 12] on link "Work" at bounding box center [64, 9] width 11 height 6
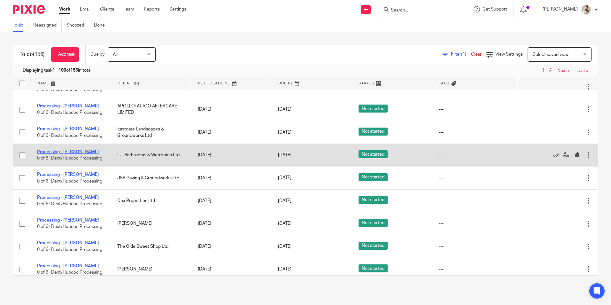
scroll to position [96, 0]
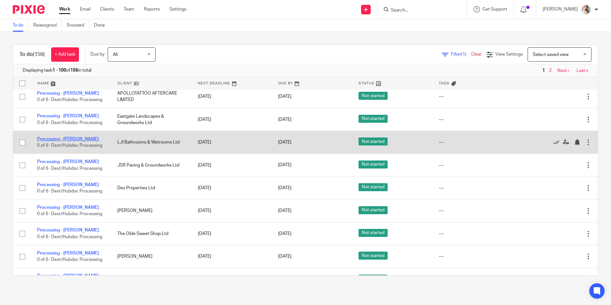
drag, startPoint x: 64, startPoint y: 162, endPoint x: 64, endPoint y: 138, distance: 23.3
click at [64, 162] on link "Processing - [PERSON_NAME]" at bounding box center [68, 162] width 62 height 4
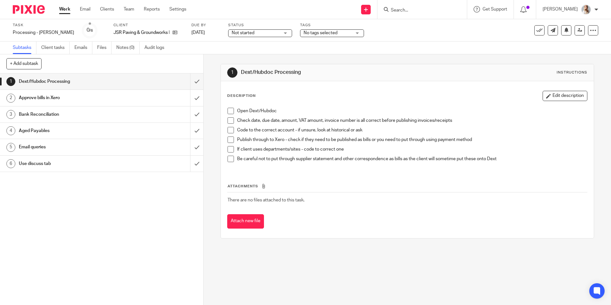
click at [529, 33] on div "See template in use Advanced task editor Copy task Change schedule Delete" at bounding box center [549, 30] width 97 height 10
click at [536, 32] on icon at bounding box center [539, 30] width 6 height 6
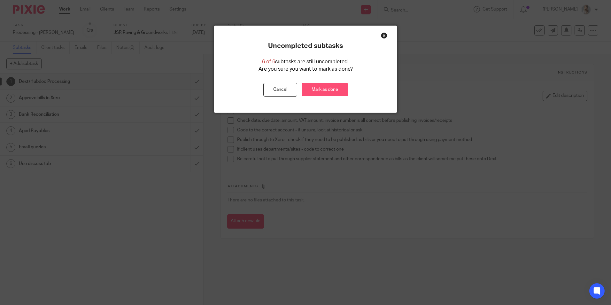
click at [330, 92] on link "Mark as done" at bounding box center [325, 90] width 46 height 14
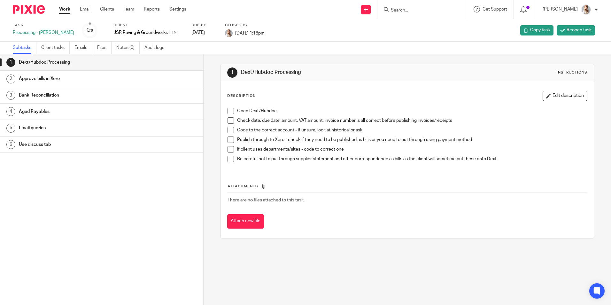
click at [65, 12] on link "Work" at bounding box center [64, 9] width 11 height 6
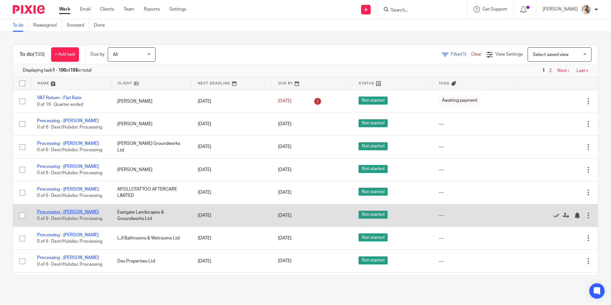
click at [69, 212] on link "Processing - [PERSON_NAME]" at bounding box center [68, 212] width 62 height 4
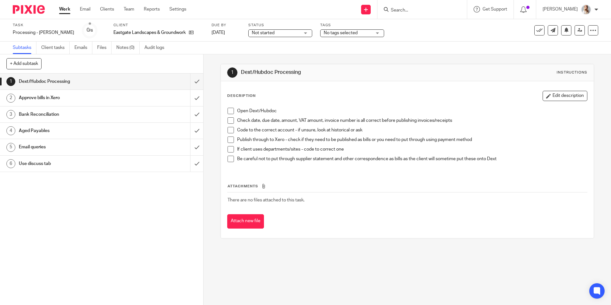
drag, startPoint x: 164, startPoint y: 33, endPoint x: 329, endPoint y: 68, distance: 168.0
click at [343, 79] on div "1 Dext/Hubdoc Processing Instructions" at bounding box center [407, 72] width 373 height 17
click at [189, 32] on icon at bounding box center [191, 32] width 5 height 5
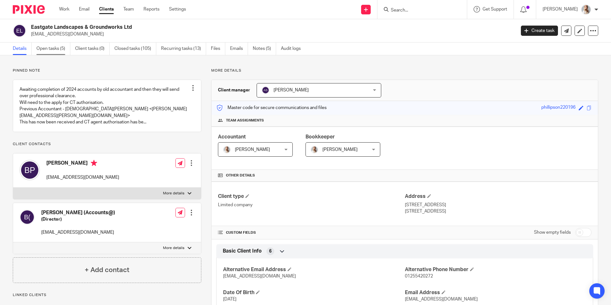
click at [58, 50] on link "Open tasks (5)" at bounding box center [53, 49] width 34 height 12
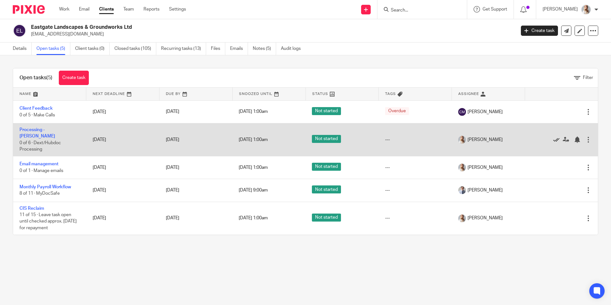
click at [553, 136] on icon at bounding box center [556, 139] width 6 height 6
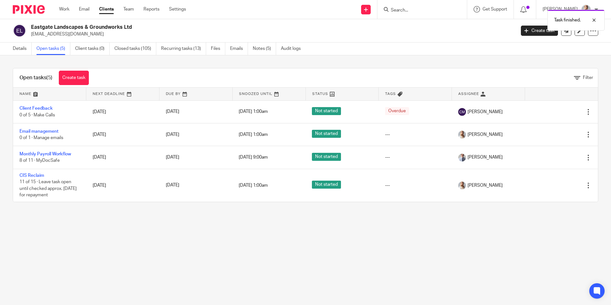
click at [553, 134] on icon at bounding box center [556, 134] width 6 height 6
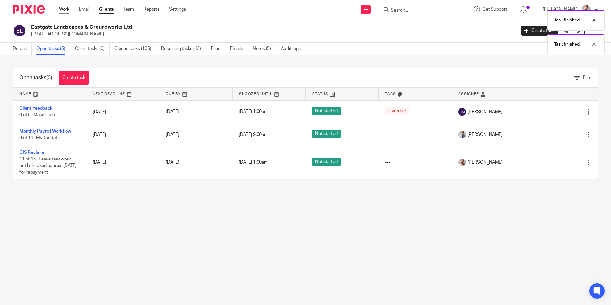
click at [64, 12] on link "Work" at bounding box center [64, 9] width 10 height 6
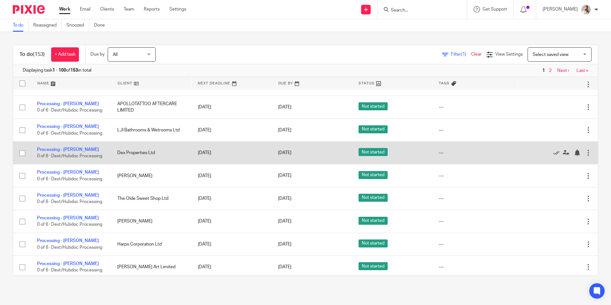
scroll to position [96, 0]
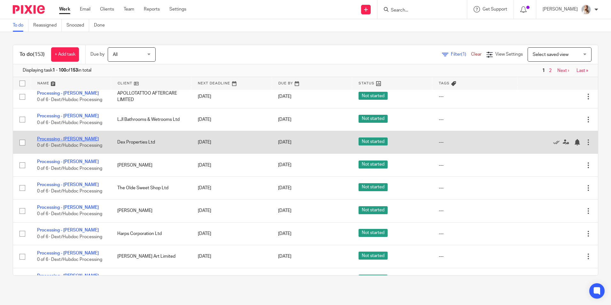
click at [66, 138] on link "Processing - [PERSON_NAME]" at bounding box center [68, 139] width 62 height 4
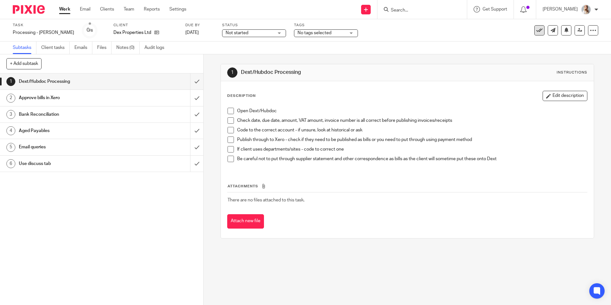
click at [534, 27] on button at bounding box center [539, 30] width 10 height 10
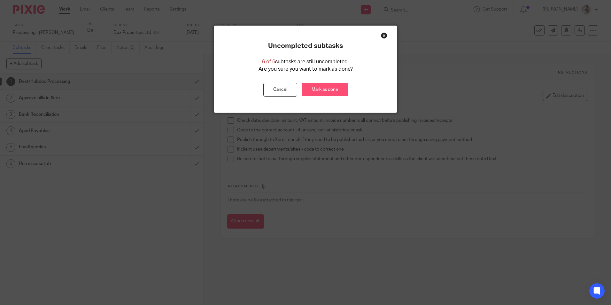
click at [329, 95] on link "Mark as done" at bounding box center [325, 90] width 46 height 14
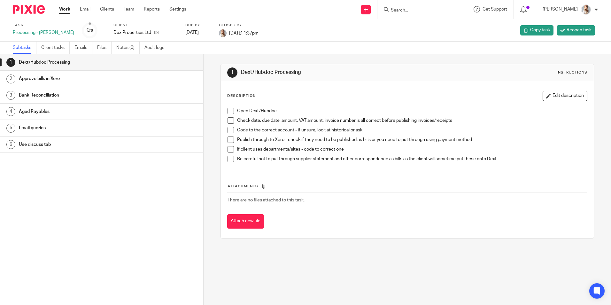
click at [63, 11] on link "Work" at bounding box center [64, 9] width 11 height 6
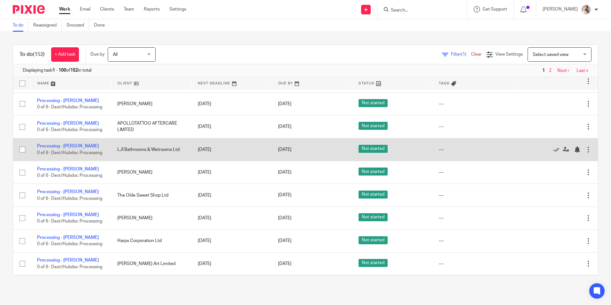
scroll to position [96, 0]
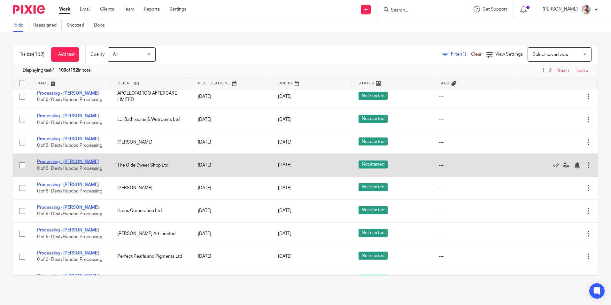
click at [54, 161] on link "Processing - [PERSON_NAME]" at bounding box center [68, 162] width 62 height 4
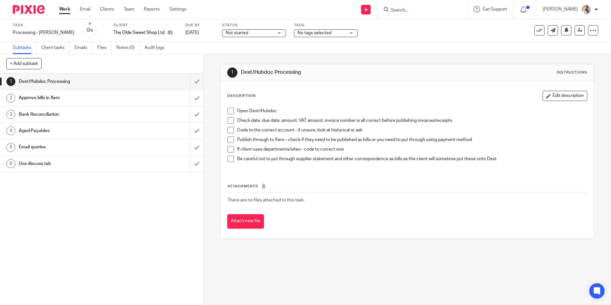
click at [536, 30] on icon at bounding box center [539, 30] width 6 height 6
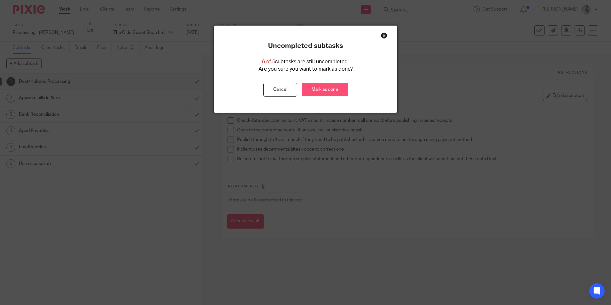
click at [331, 88] on link "Mark as done" at bounding box center [325, 90] width 46 height 14
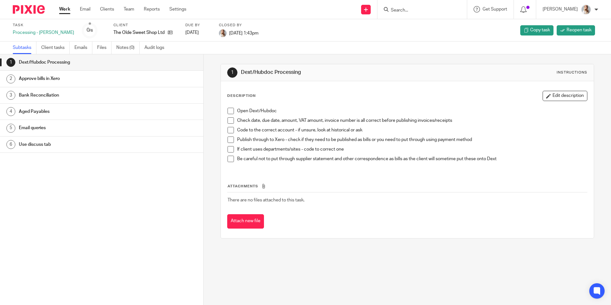
drag, startPoint x: 69, startPoint y: 11, endPoint x: 86, endPoint y: 2, distance: 18.6
click at [69, 10] on link "Work" at bounding box center [64, 9] width 11 height 6
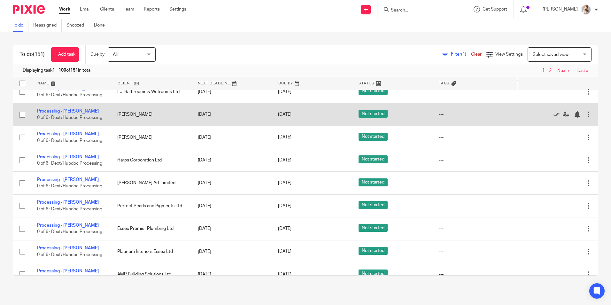
scroll to position [128, 0]
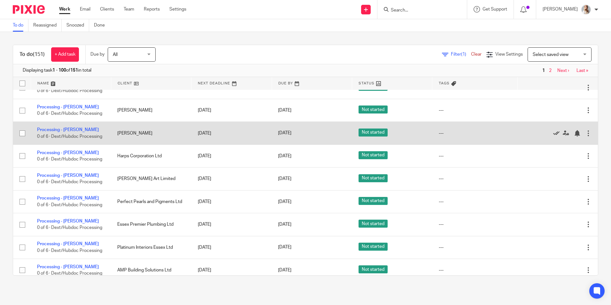
click at [553, 132] on icon at bounding box center [556, 133] width 6 height 6
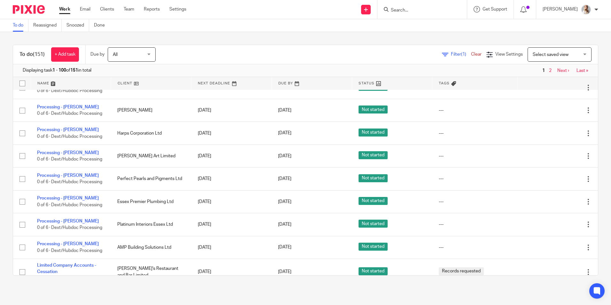
click at [408, 9] on input "Search" at bounding box center [419, 11] width 58 height 6
type input "a"
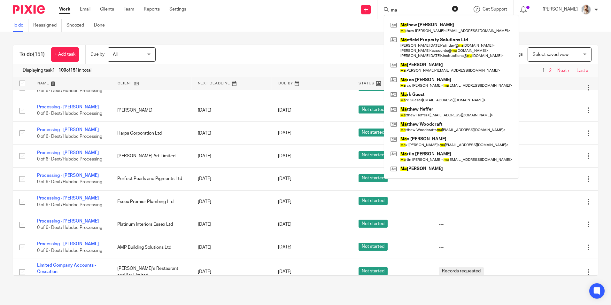
type input "m"
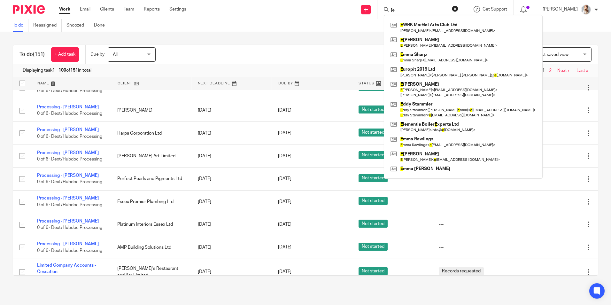
type input "["
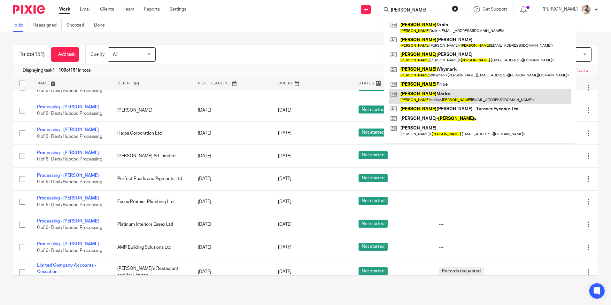
type input "peter"
click at [419, 91] on link at bounding box center [480, 96] width 182 height 15
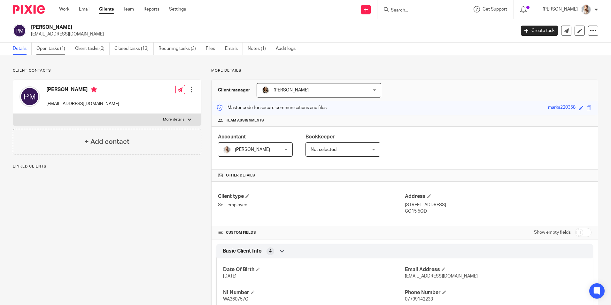
click at [52, 43] on link "Open tasks (1)" at bounding box center [53, 49] width 34 height 12
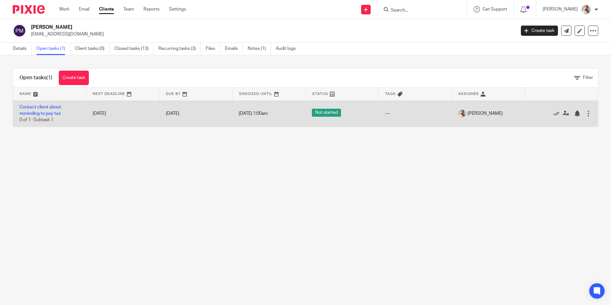
click at [44, 109] on td "Contact client about reminding to pay tax 0 of 1 · Subtask 1" at bounding box center [49, 113] width 73 height 26
click at [49, 118] on span "0 of 1 · Subtask 1" at bounding box center [36, 120] width 34 height 4
click at [47, 114] on link "Contact client about reminding to pay tax" at bounding box center [40, 110] width 42 height 11
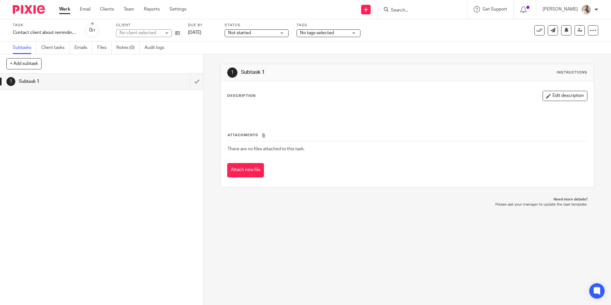
drag, startPoint x: 557, startPoint y: 100, endPoint x: 549, endPoint y: 97, distance: 8.1
click at [557, 99] on button "Edit description" at bounding box center [565, 96] width 45 height 10
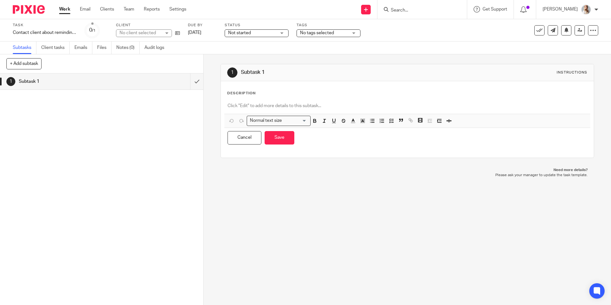
click at [267, 104] on p at bounding box center [407, 106] width 359 height 6
click at [306, 105] on p "Amended TR per client phonecall" at bounding box center [407, 106] width 359 height 6
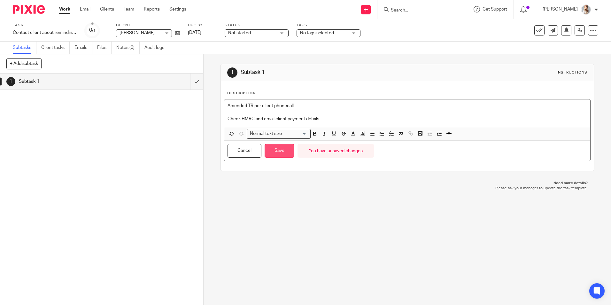
click at [285, 153] on button "Save" at bounding box center [280, 151] width 30 height 14
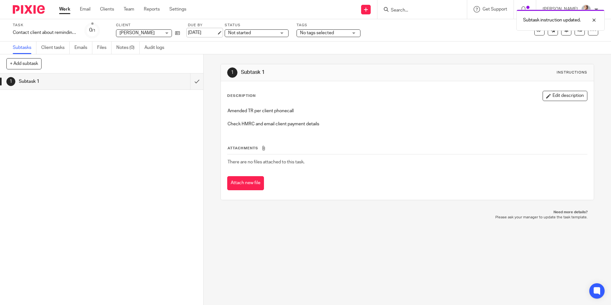
click at [192, 35] on link "1 Oct 2025" at bounding box center [202, 32] width 29 height 7
click at [66, 8] on link "Work" at bounding box center [64, 9] width 11 height 6
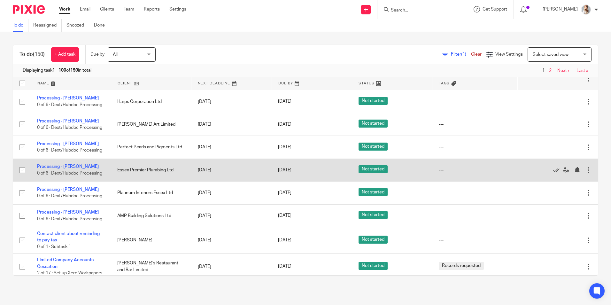
scroll to position [160, 0]
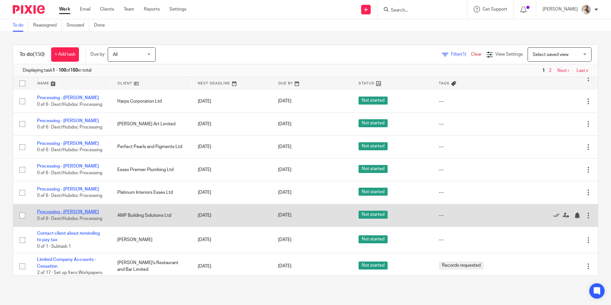
click at [64, 214] on link "Processing - [PERSON_NAME]" at bounding box center [68, 212] width 62 height 4
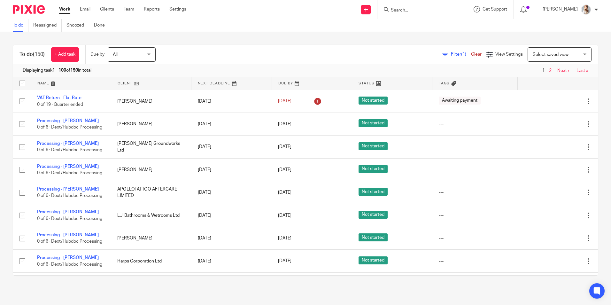
click at [397, 11] on div at bounding box center [421, 9] width 74 height 8
click at [410, 9] on input "Search" at bounding box center [419, 11] width 58 height 6
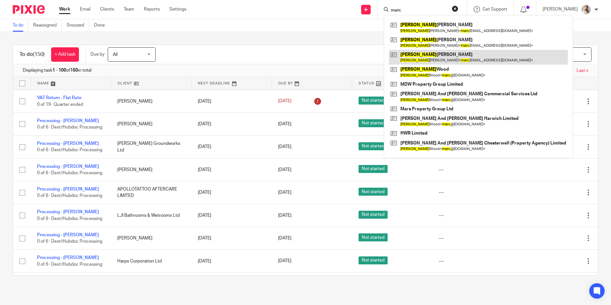
type input "marc"
click at [429, 58] on link at bounding box center [478, 57] width 179 height 15
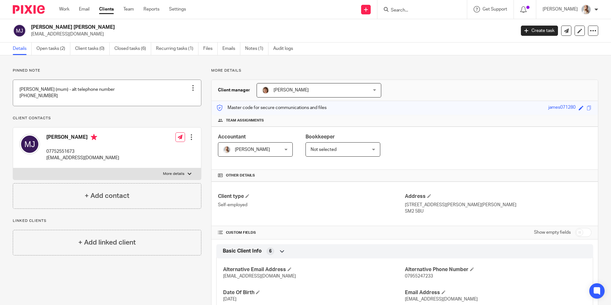
click at [78, 95] on link at bounding box center [107, 93] width 188 height 26
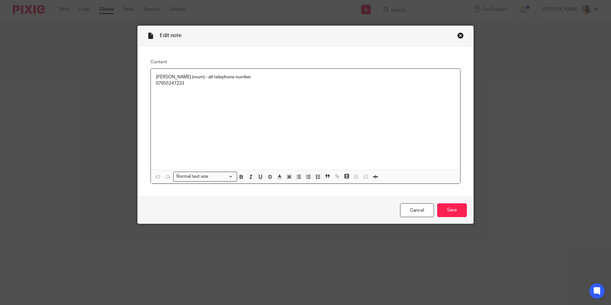
click at [272, 97] on div "Lesley (mum) - alt telephone number 07955247233" at bounding box center [305, 119] width 309 height 101
drag, startPoint x: 159, startPoint y: 90, endPoint x: 145, endPoint y: 90, distance: 13.7
click at [145, 90] on div "Content Lesley (mum) - alt telephone number 07955247233 to penchartzplace@gmail…" at bounding box center [306, 121] width 336 height 151
click at [225, 92] on p "penchartzplace@gmail.com ." at bounding box center [305, 90] width 299 height 6
drag, startPoint x: 224, startPoint y: 92, endPoint x: 135, endPoint y: 92, distance: 89.5
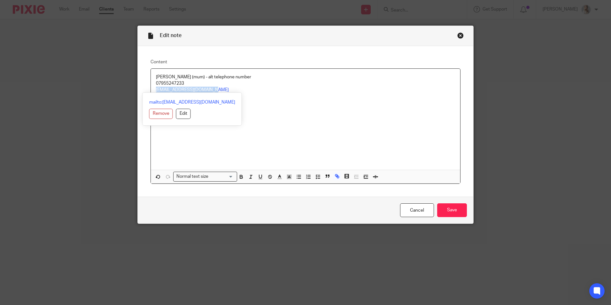
click at [138, 92] on div "Content Lesley (mum) - alt telephone number 07955247233 penchartzplace@gmail.co…" at bounding box center [306, 121] width 336 height 151
copy link "penchartzplace@gmail.com"
click at [416, 214] on link "Cancel" at bounding box center [417, 210] width 34 height 14
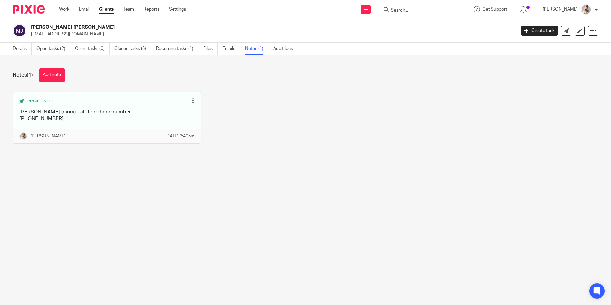
click at [91, 127] on link at bounding box center [107, 117] width 188 height 51
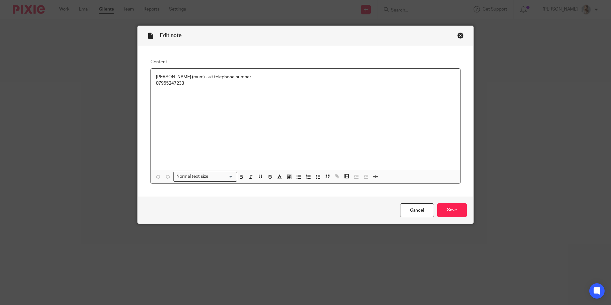
click at [228, 95] on div "[PERSON_NAME] (mum) - alt telephone number [PHONE_NUMBER]" at bounding box center [305, 119] width 309 height 101
click at [442, 210] on input "Save" at bounding box center [452, 210] width 30 height 14
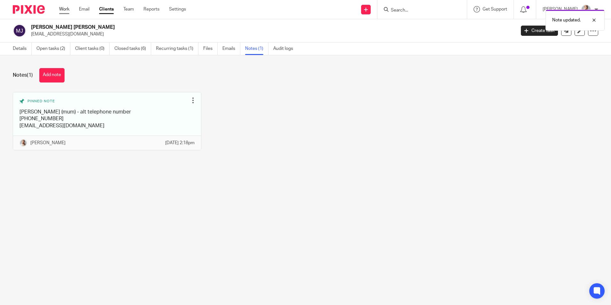
click at [63, 9] on link "Work" at bounding box center [64, 9] width 10 height 6
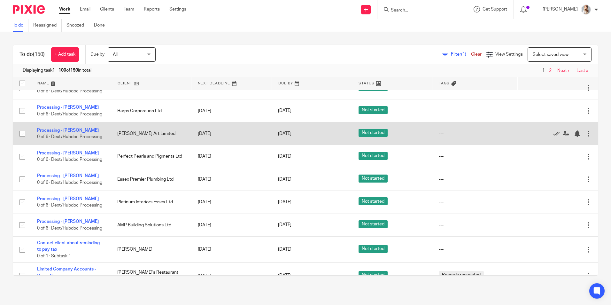
scroll to position [160, 0]
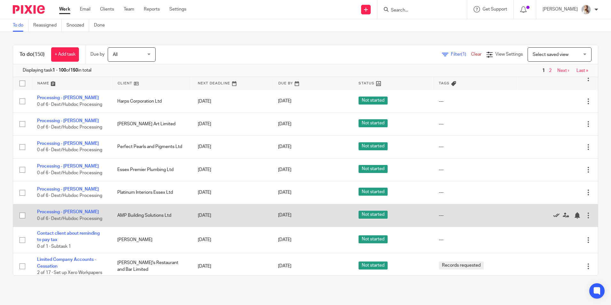
click at [553, 215] on icon at bounding box center [556, 215] width 6 height 6
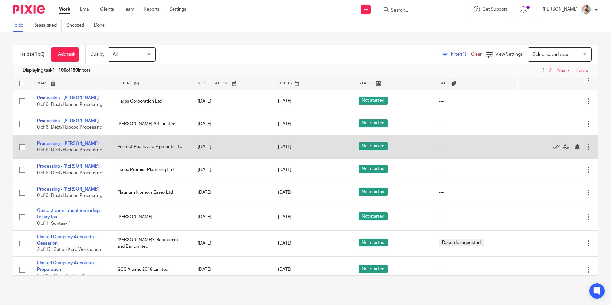
click at [52, 143] on link "Processing - [PERSON_NAME]" at bounding box center [68, 143] width 62 height 4
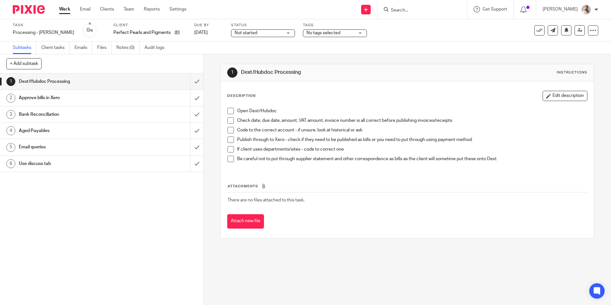
click at [536, 32] on icon at bounding box center [539, 30] width 6 height 6
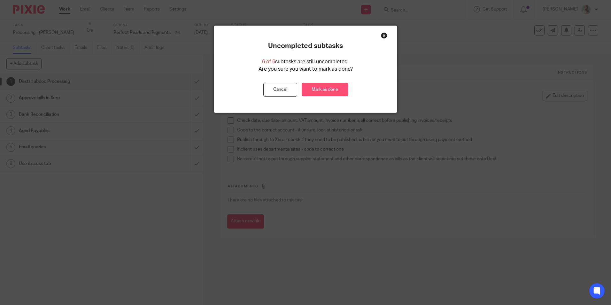
click at [330, 90] on link "Mark as done" at bounding box center [325, 90] width 46 height 14
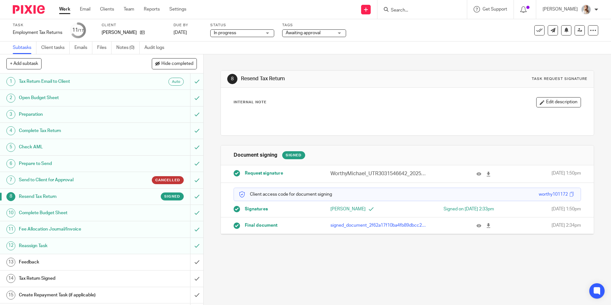
click at [307, 31] on span "Awaiting approval" at bounding box center [303, 33] width 35 height 4
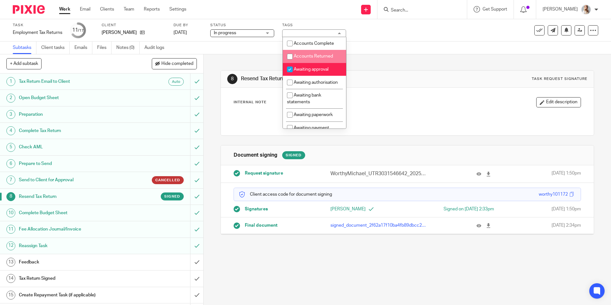
click at [307, 66] on li "Awaiting approval" at bounding box center [314, 69] width 63 height 13
checkbox input "false"
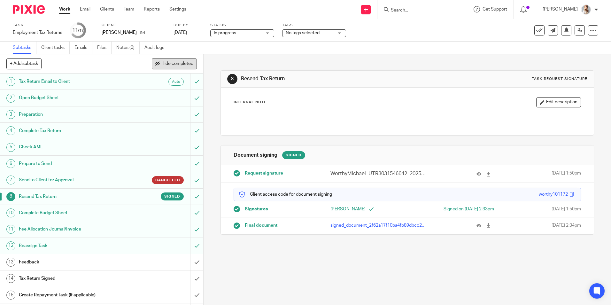
click at [184, 66] on span "Hide completed" at bounding box center [177, 63] width 32 height 5
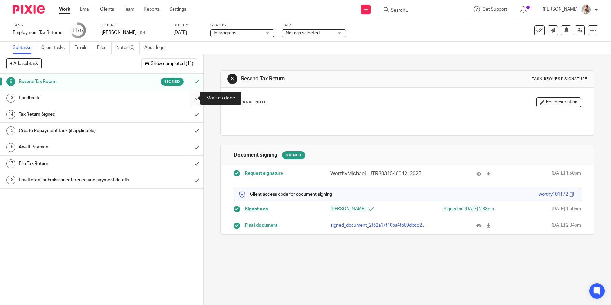
click at [190, 97] on input "submit" at bounding box center [101, 98] width 203 height 16
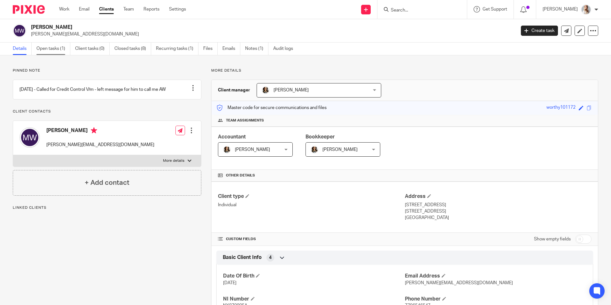
click at [58, 46] on link "Open tasks (1)" at bounding box center [53, 49] width 34 height 12
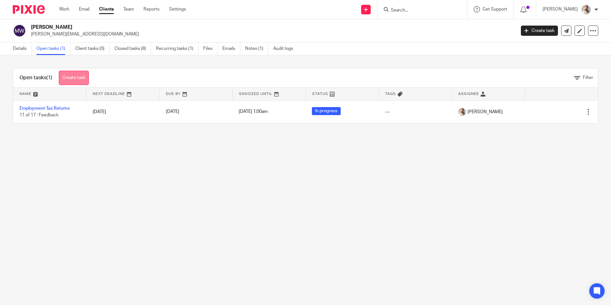
click at [73, 82] on link "Create task" at bounding box center [74, 78] width 30 height 14
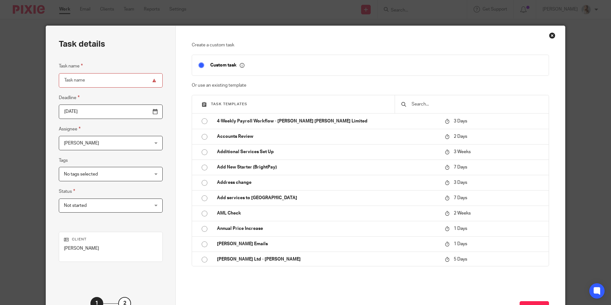
click at [428, 103] on input "text" at bounding box center [476, 104] width 131 height 7
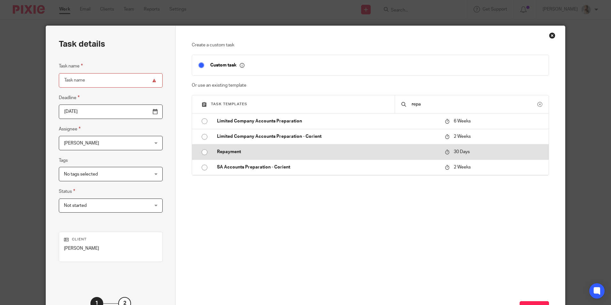
type input "repa"
click at [270, 151] on p "Repayment" at bounding box center [328, 152] width 222 height 6
type input "2025-09-17"
type input "Repayment"
checkbox input "false"
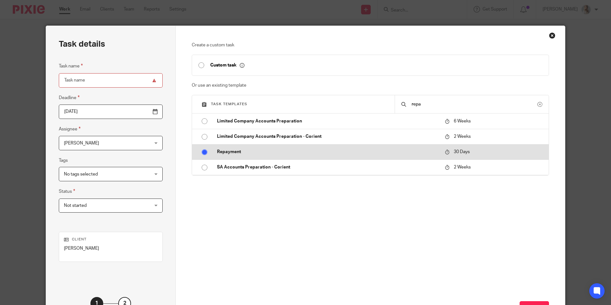
radio input "true"
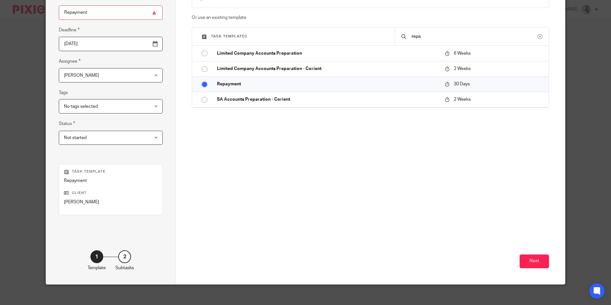
scroll to position [73, 0]
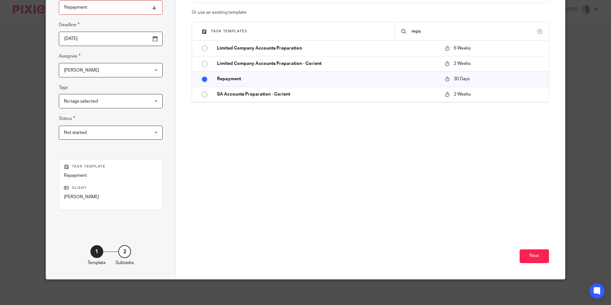
click at [512, 257] on div "Next" at bounding box center [370, 229] width 357 height 100
click at [523, 257] on button "Next" at bounding box center [534, 256] width 29 height 14
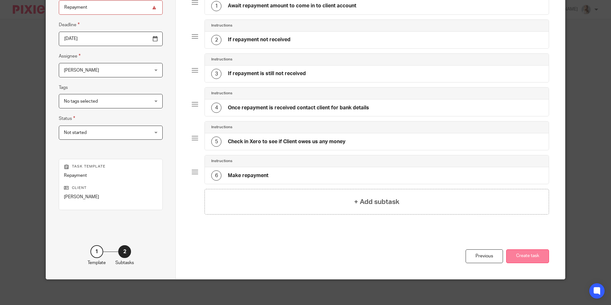
click at [516, 262] on button "Create task" at bounding box center [527, 256] width 43 height 14
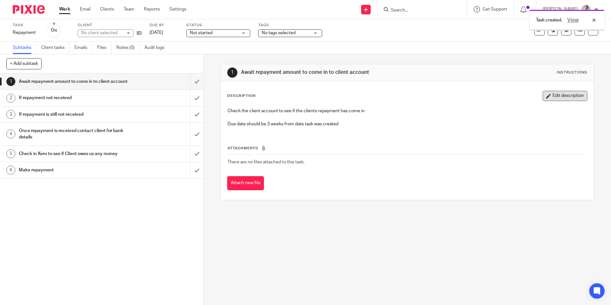
click at [547, 101] on button "Edit description" at bounding box center [565, 96] width 45 height 10
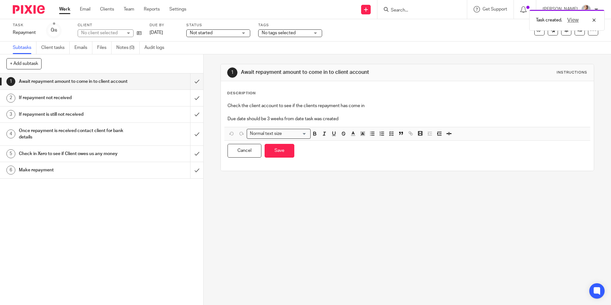
click at [377, 121] on p "Due date should be 3 weeks from date task was created" at bounding box center [407, 119] width 359 height 6
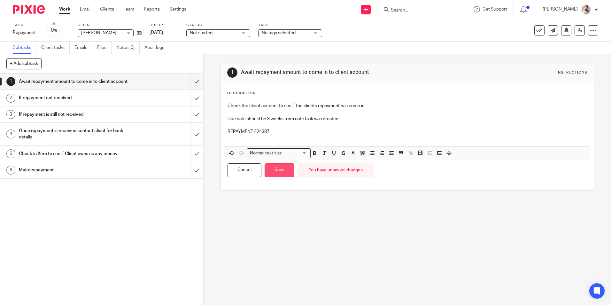
click at [281, 174] on button "Save" at bounding box center [280, 170] width 30 height 14
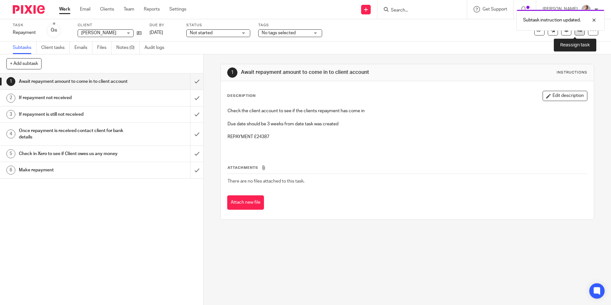
click at [575, 33] on link at bounding box center [580, 30] width 10 height 10
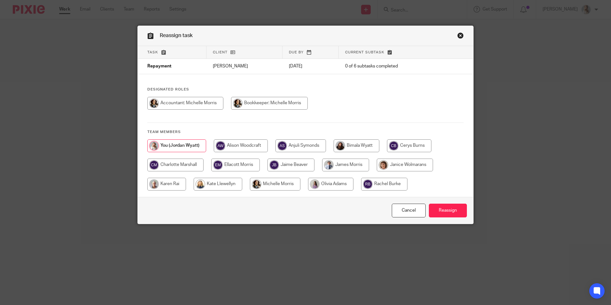
drag, startPoint x: 343, startPoint y: 180, endPoint x: 341, endPoint y: 167, distance: 12.5
click at [343, 180] on input "radio" at bounding box center [330, 184] width 45 height 13
radio input "true"
click at [153, 181] on input "radio" at bounding box center [166, 184] width 39 height 13
radio input "true"
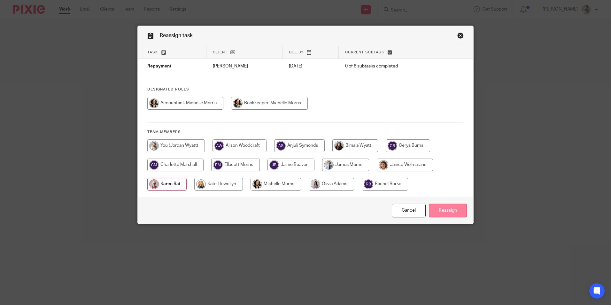
click at [433, 206] on input "Reassign" at bounding box center [448, 211] width 38 height 14
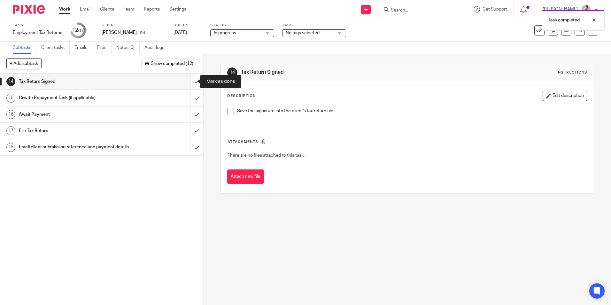
click at [189, 82] on input "submit" at bounding box center [101, 82] width 203 height 16
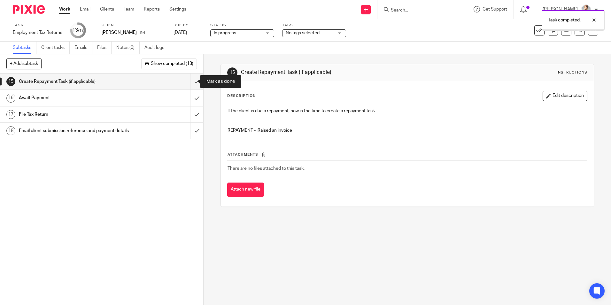
click at [189, 82] on input "submit" at bounding box center [101, 82] width 203 height 16
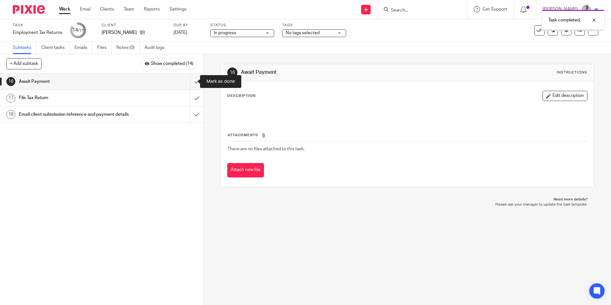
click at [189, 82] on input "submit" at bounding box center [101, 82] width 203 height 16
drag, startPoint x: 0, startPoint y: 0, endPoint x: 189, endPoint y: 84, distance: 206.5
click at [189, 84] on input "submit" at bounding box center [101, 82] width 203 height 16
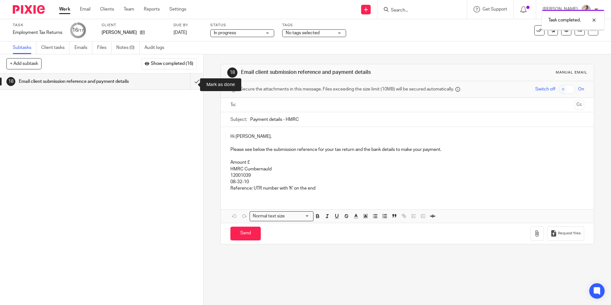
click at [189, 84] on input "submit" at bounding box center [101, 82] width 203 height 16
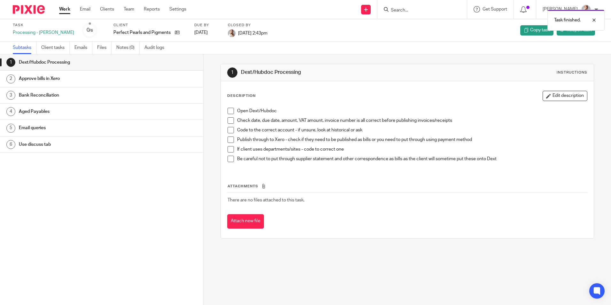
click at [66, 12] on link "Work" at bounding box center [64, 9] width 11 height 6
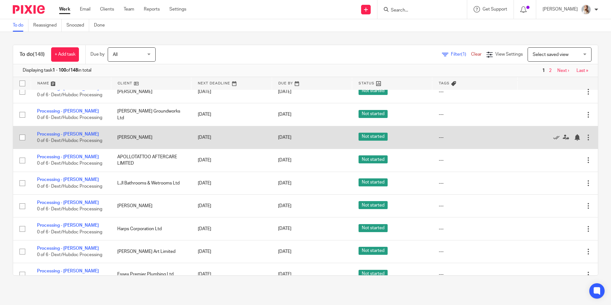
scroll to position [32, 0]
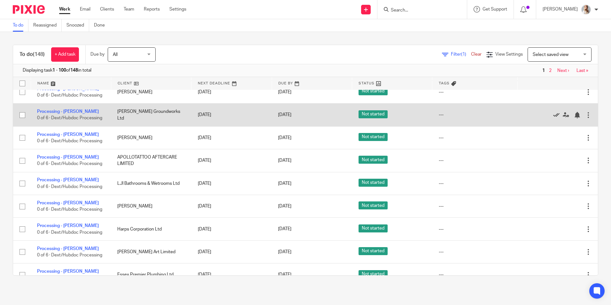
click at [553, 113] on icon at bounding box center [556, 115] width 6 height 6
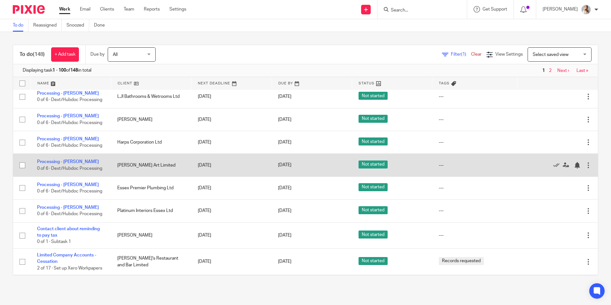
scroll to position [64, 0]
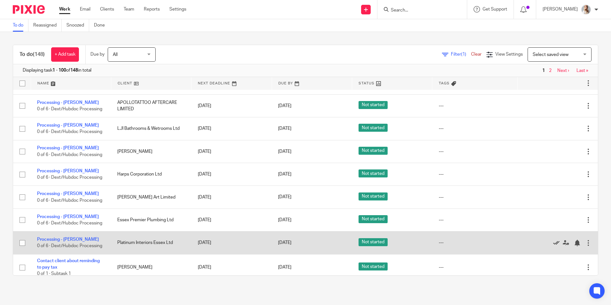
click at [553, 242] on icon at bounding box center [556, 243] width 6 height 6
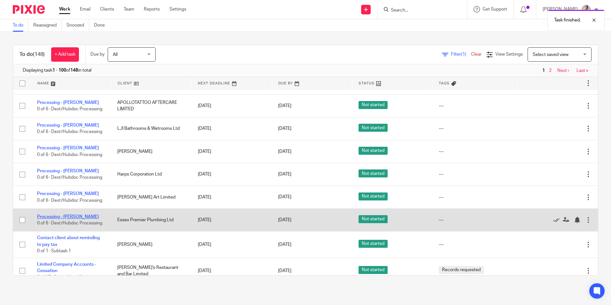
click at [61, 214] on link "Processing - Jordan" at bounding box center [68, 216] width 62 height 4
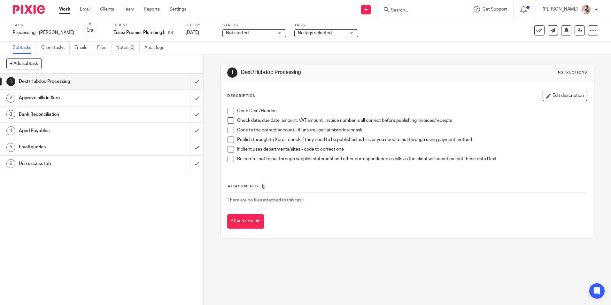
drag, startPoint x: 538, startPoint y: 32, endPoint x: 529, endPoint y: 34, distance: 9.3
click at [538, 32] on icon at bounding box center [539, 30] width 6 height 6
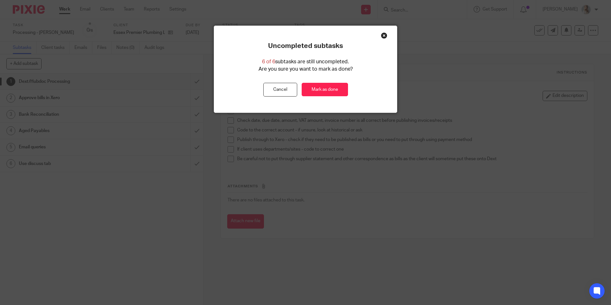
click at [328, 77] on div "Uncompleted subtasks 6 of 6 subtasks are still uncompleted. Are you sure you wa…" at bounding box center [305, 69] width 183 height 55
click at [326, 89] on link "Mark as done" at bounding box center [325, 90] width 46 height 14
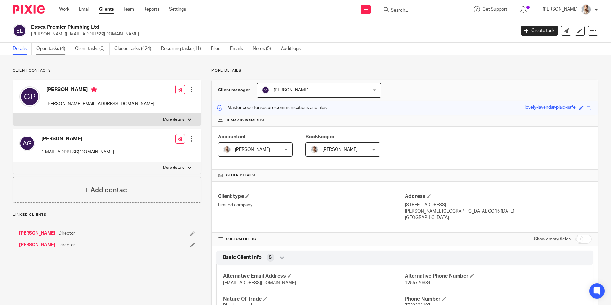
click at [50, 48] on link "Open tasks (4)" at bounding box center [53, 49] width 34 height 12
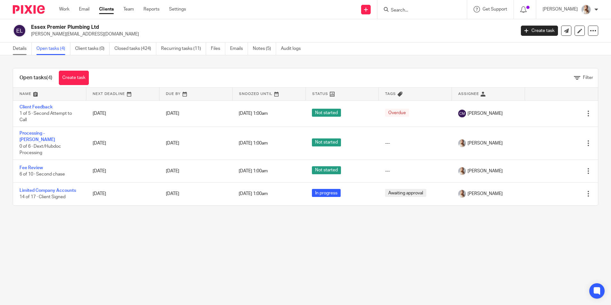
click at [24, 51] on link "Details" at bounding box center [22, 49] width 19 height 12
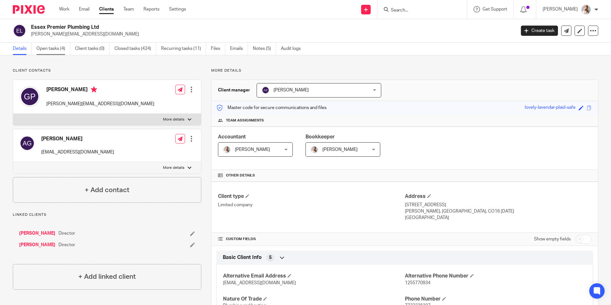
click at [53, 54] on link "Open tasks (4)" at bounding box center [53, 49] width 34 height 12
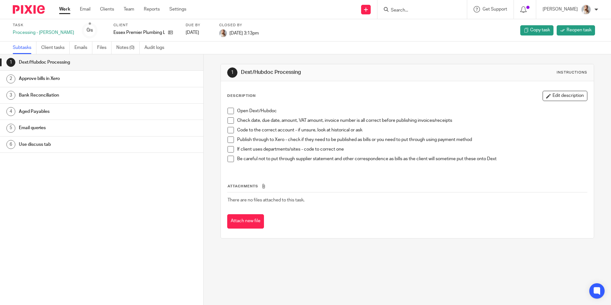
click at [66, 9] on link "Work" at bounding box center [64, 9] width 11 height 6
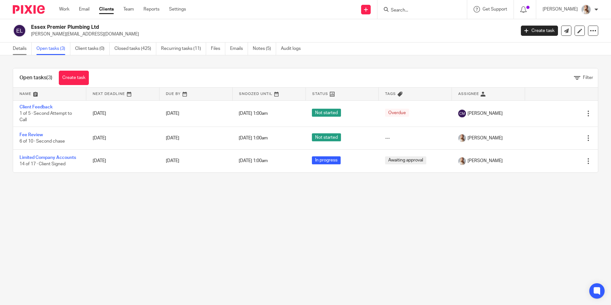
click at [21, 51] on link "Details" at bounding box center [22, 49] width 19 height 12
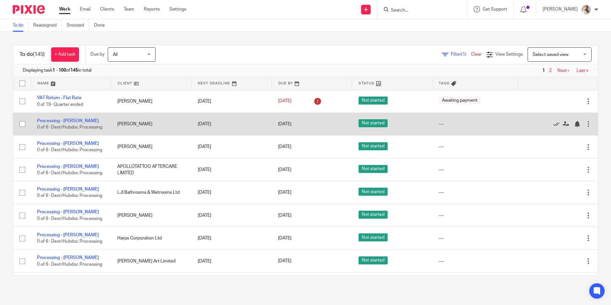
scroll to position [32, 0]
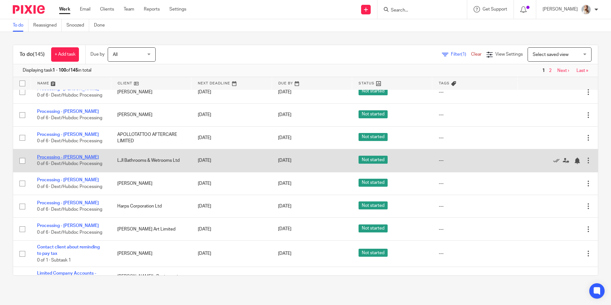
click at [65, 157] on link "Processing - [PERSON_NAME]" at bounding box center [68, 157] width 62 height 4
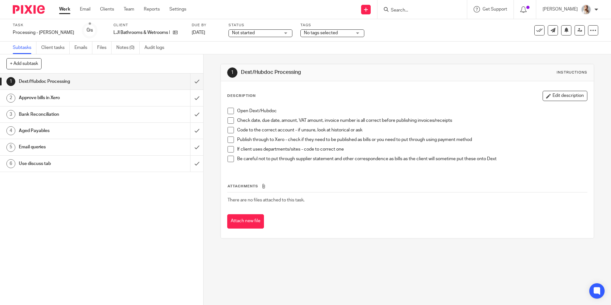
click at [534, 33] on button at bounding box center [539, 30] width 10 height 10
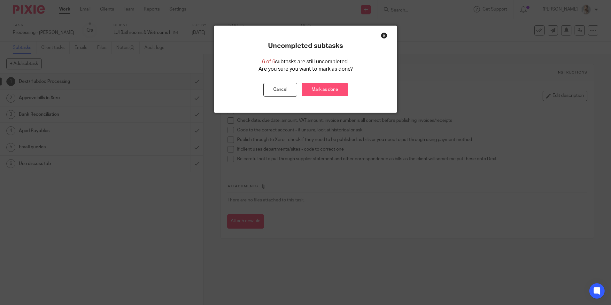
click at [330, 90] on link "Mark as done" at bounding box center [325, 90] width 46 height 14
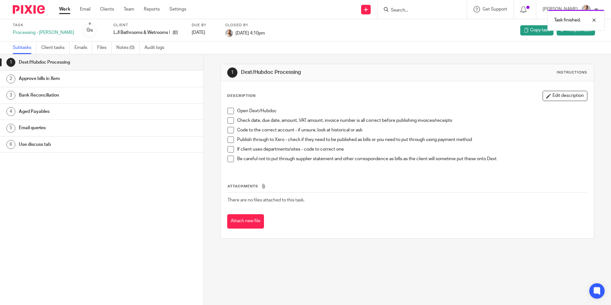
click at [67, 8] on link "Work" at bounding box center [64, 9] width 11 height 6
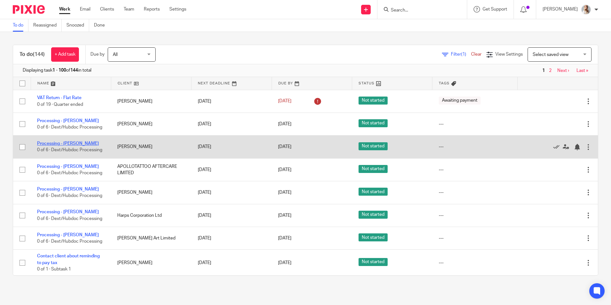
click at [62, 144] on link "Processing - [PERSON_NAME]" at bounding box center [68, 143] width 62 height 4
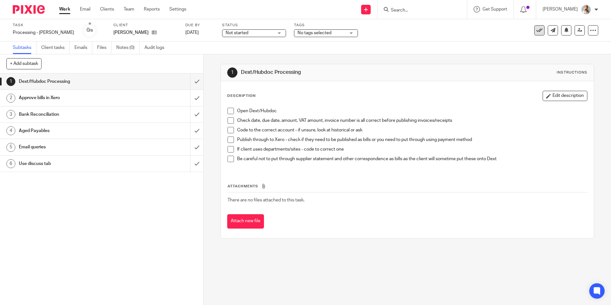
click at [536, 30] on icon at bounding box center [539, 30] width 6 height 6
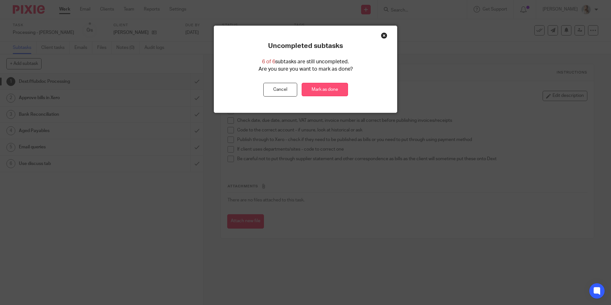
click at [320, 91] on link "Mark as done" at bounding box center [325, 90] width 46 height 14
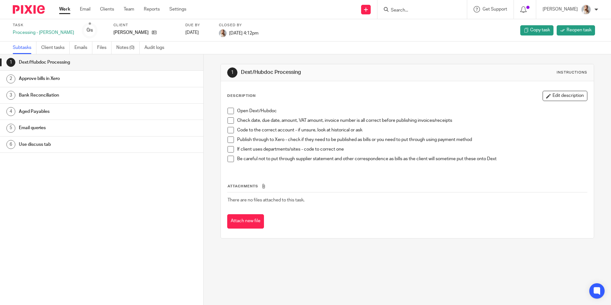
click at [413, 14] on div at bounding box center [423, 9] width 90 height 19
click at [410, 11] on input "Search" at bounding box center [419, 11] width 58 height 6
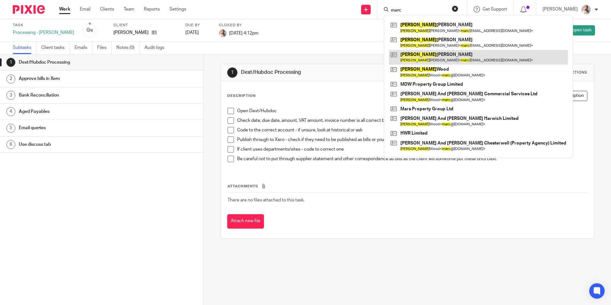
type input "marc"
click at [418, 58] on link at bounding box center [478, 57] width 179 height 15
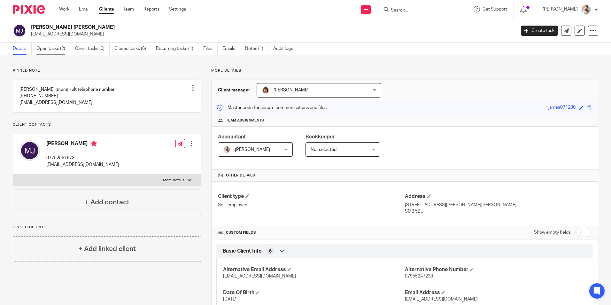
click at [60, 48] on link "Open tasks (2)" at bounding box center [53, 49] width 34 height 12
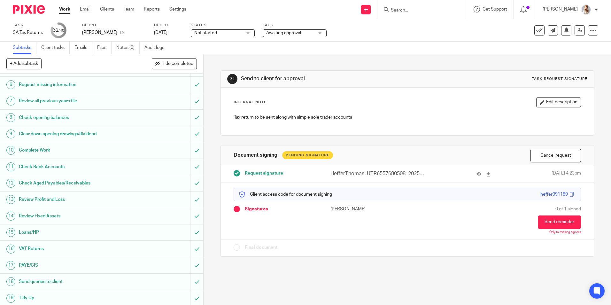
scroll to position [160, 0]
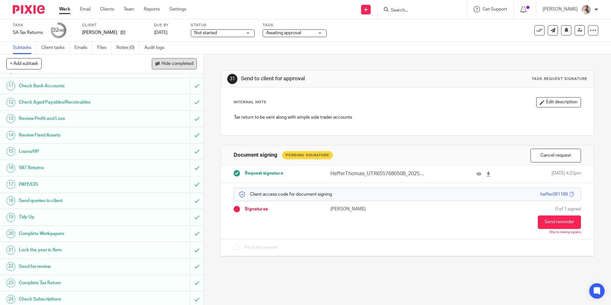
click at [163, 63] on span "Hide completed" at bounding box center [177, 63] width 32 height 5
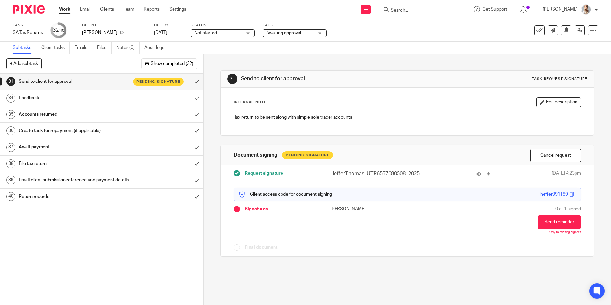
click at [59, 11] on link "Work" at bounding box center [64, 9] width 11 height 6
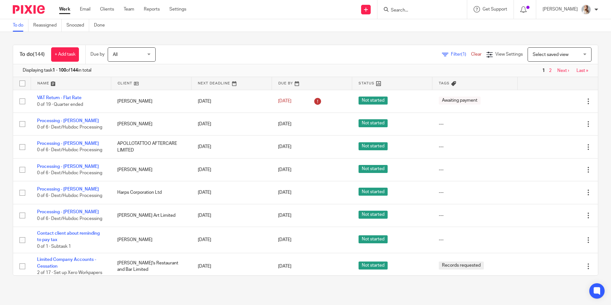
click at [417, 10] on input "Search" at bounding box center [419, 11] width 58 height 6
type input "tcd"
click at [419, 25] on link at bounding box center [443, 27] width 108 height 15
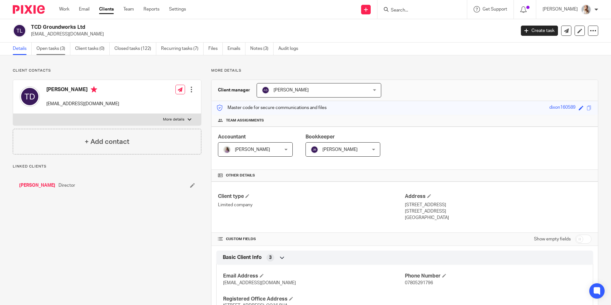
click at [52, 50] on link "Open tasks (3)" at bounding box center [53, 49] width 34 height 12
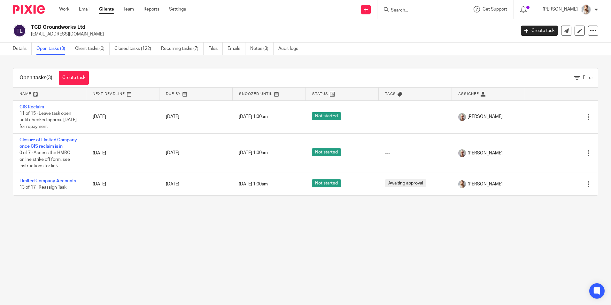
drag, startPoint x: 86, startPoint y: 36, endPoint x: 30, endPoint y: 38, distance: 55.6
click at [30, 38] on div "TCD Groundworks Ltd [EMAIL_ADDRESS][DOMAIN_NAME] Create task Update from Compan…" at bounding box center [305, 30] width 611 height 23
copy p "[EMAIL_ADDRESS][DOMAIN_NAME]"
click at [402, 10] on input "Search" at bounding box center [419, 11] width 58 height 6
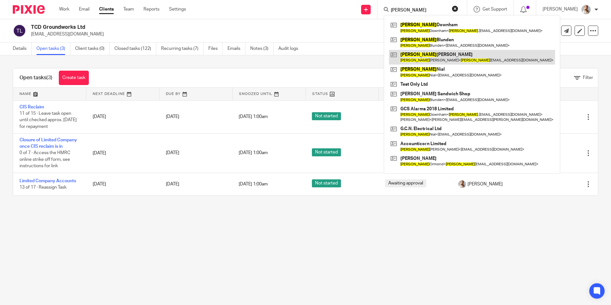
type input "michelle"
click at [428, 58] on link at bounding box center [472, 57] width 166 height 15
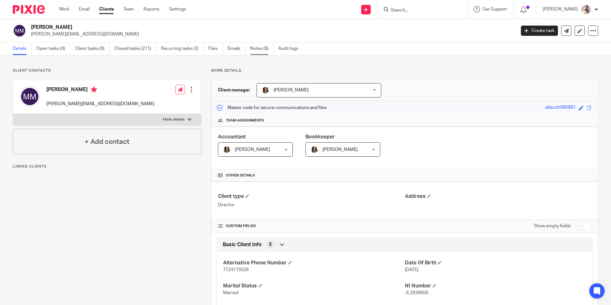
click at [255, 51] on link "Notes (6)" at bounding box center [261, 49] width 23 height 12
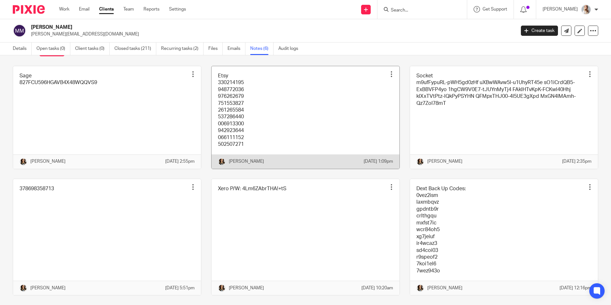
scroll to position [53, 0]
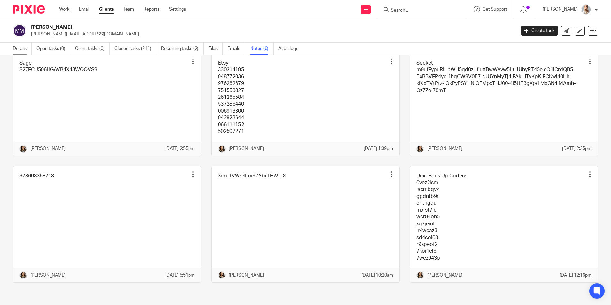
click at [24, 47] on link "Details" at bounding box center [22, 49] width 19 height 12
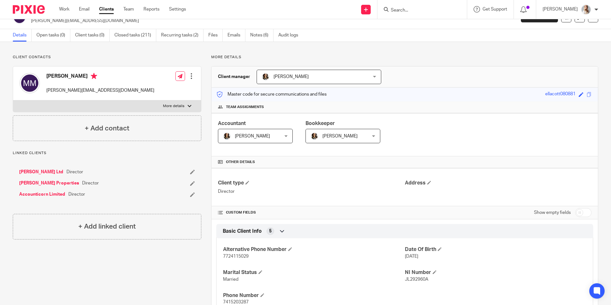
scroll to position [13, 0]
click at [64, 11] on link "Work" at bounding box center [64, 9] width 10 height 6
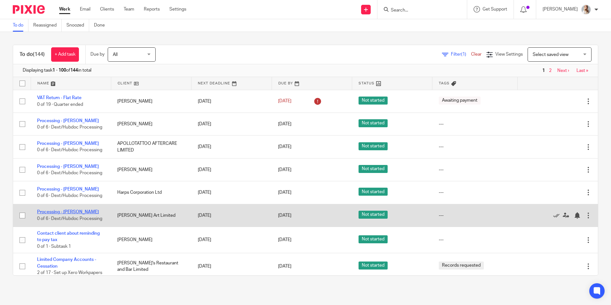
click at [56, 214] on link "Processing - [PERSON_NAME]" at bounding box center [68, 212] width 62 height 4
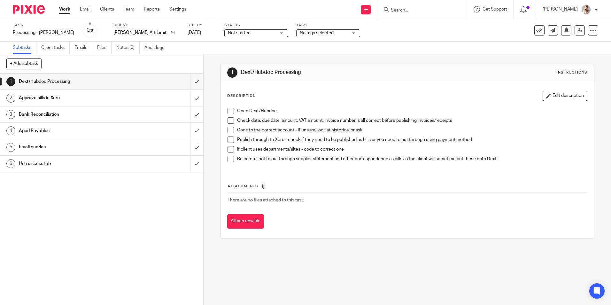
click at [430, 9] on input "Search" at bounding box center [419, 11] width 58 height 6
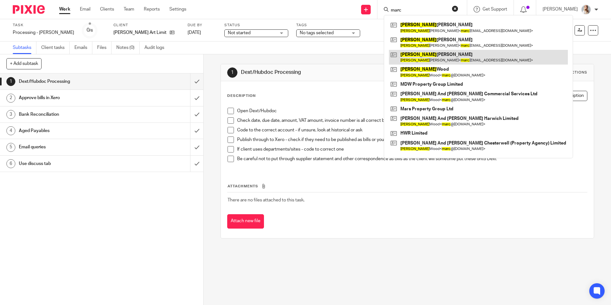
type input "marc"
drag, startPoint x: 534, startPoint y: 30, endPoint x: 521, endPoint y: 40, distance: 16.2
click at [536, 30] on icon at bounding box center [539, 30] width 6 height 6
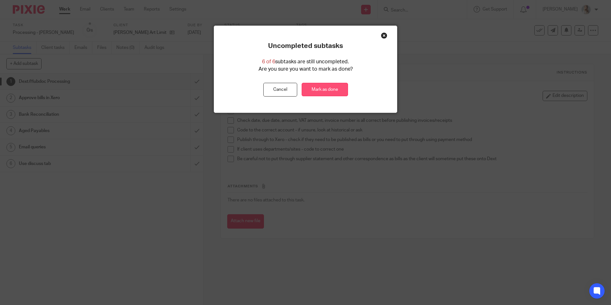
click at [330, 90] on link "Mark as done" at bounding box center [325, 90] width 46 height 14
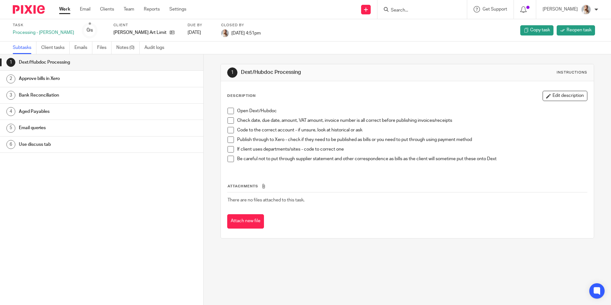
click at [66, 11] on link "Work" at bounding box center [64, 9] width 11 height 6
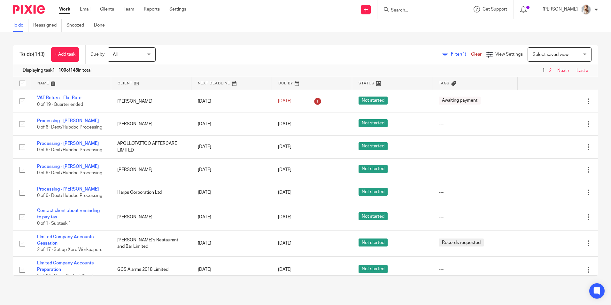
click at [389, 12] on icon at bounding box center [386, 9] width 5 height 5
drag, startPoint x: 429, startPoint y: 8, endPoint x: 421, endPoint y: 9, distance: 8.0
click at [428, 8] on input "Search" at bounding box center [419, 11] width 58 height 6
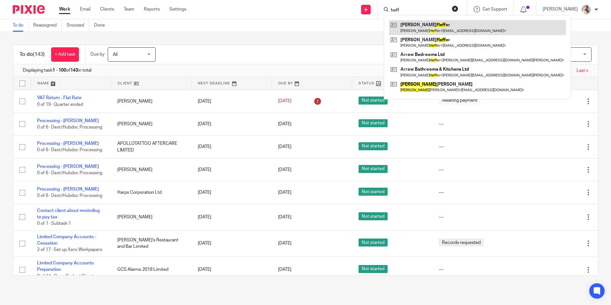
type input "heff"
click at [419, 26] on link at bounding box center [477, 27] width 177 height 15
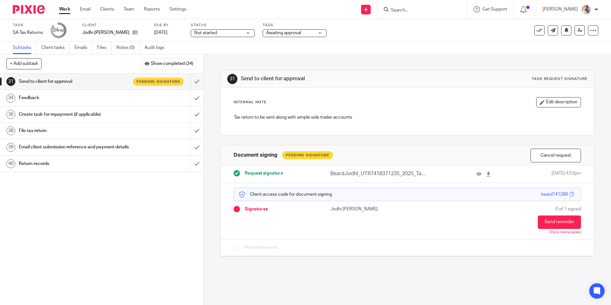
click at [136, 96] on div "Feedback" at bounding box center [101, 98] width 165 height 10
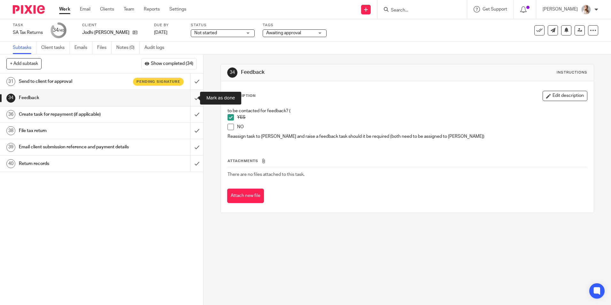
click at [196, 96] on input "submit" at bounding box center [101, 98] width 203 height 16
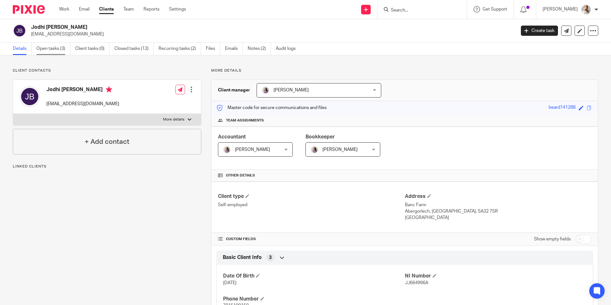
click at [62, 54] on link "Open tasks (3)" at bounding box center [53, 49] width 34 height 12
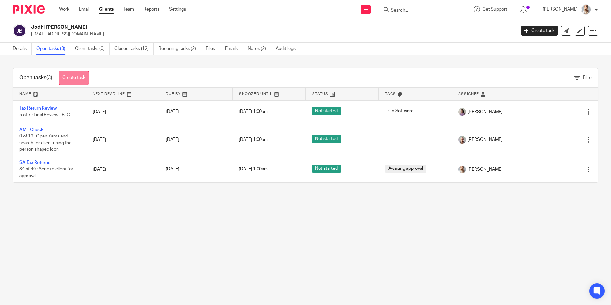
click at [61, 79] on link "Create task" at bounding box center [74, 78] width 30 height 14
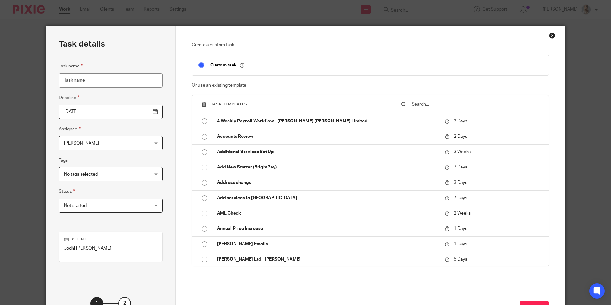
click at [437, 105] on input "text" at bounding box center [476, 104] width 131 height 7
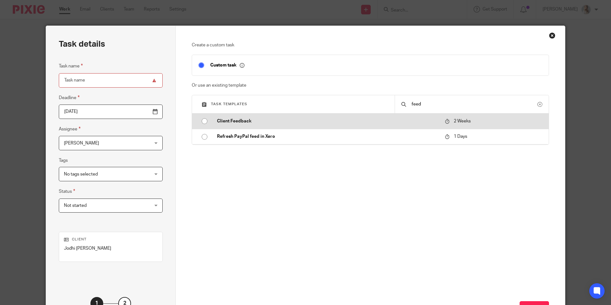
type input "feed"
click at [232, 121] on p "Client Feedback" at bounding box center [328, 121] width 222 height 6
type input "2025-09-01"
type input "Client Feedback"
checkbox input "false"
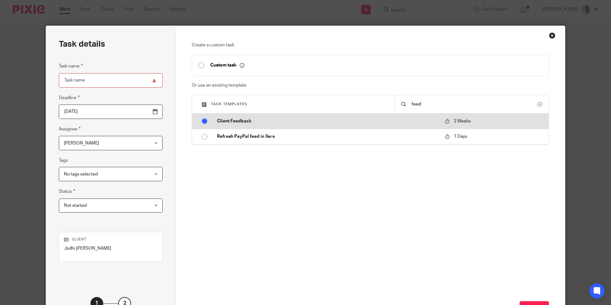
radio input "true"
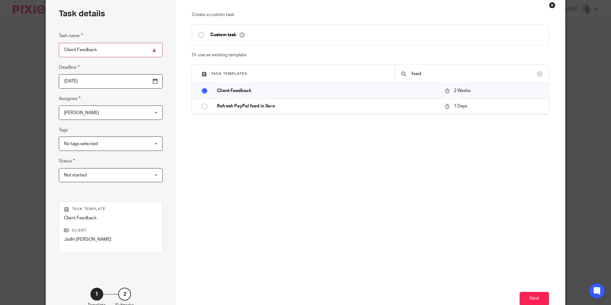
scroll to position [73, 0]
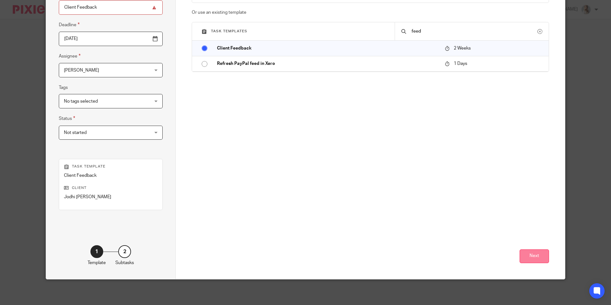
click at [536, 256] on button "Next" at bounding box center [534, 256] width 29 height 14
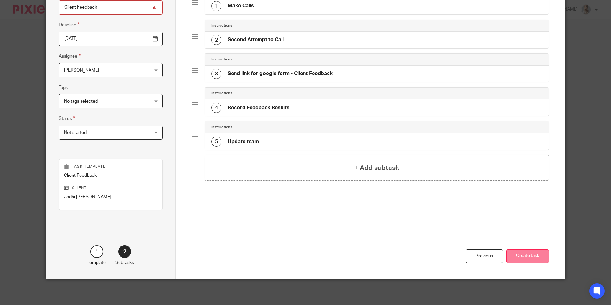
click at [526, 255] on button "Create task" at bounding box center [527, 256] width 43 height 14
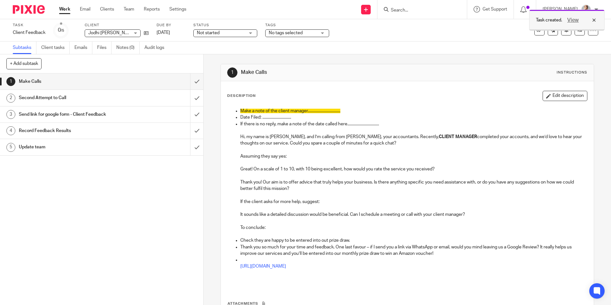
click at [577, 30] on div at bounding box center [567, 29] width 75 height 1
click at [578, 31] on icon at bounding box center [580, 30] width 5 height 5
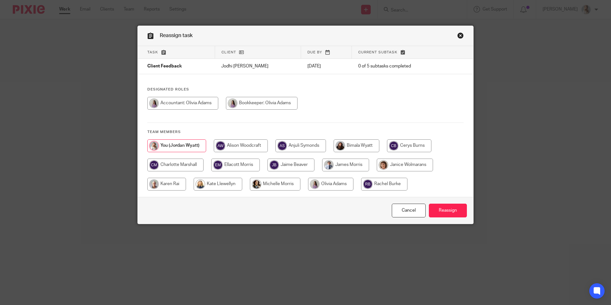
click at [335, 168] on input "radio" at bounding box center [345, 165] width 47 height 13
radio input "true"
click at [181, 160] on input "radio" at bounding box center [175, 165] width 56 height 13
radio input "true"
click at [449, 210] on input "Reassign" at bounding box center [448, 211] width 38 height 14
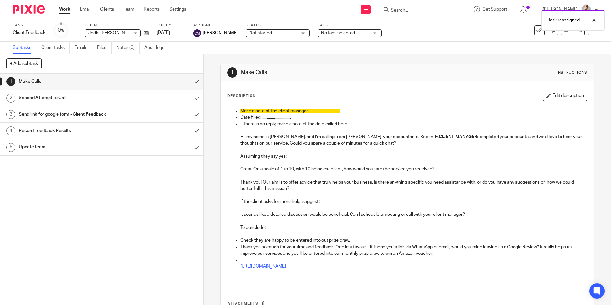
click at [413, 10] on div "Task reassigned." at bounding box center [455, 18] width 299 height 24
click at [408, 12] on div "Task reassigned." at bounding box center [455, 18] width 299 height 24
click at [407, 12] on div "Task reassigned." at bounding box center [455, 18] width 299 height 24
click at [406, 11] on div "Task reassigned." at bounding box center [455, 18] width 299 height 24
click at [406, 10] on div "Task reassigned." at bounding box center [455, 18] width 299 height 24
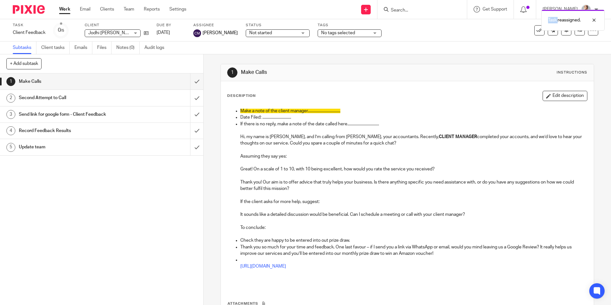
click at [403, 12] on div "Task reassigned." at bounding box center [455, 18] width 299 height 24
click at [405, 10] on div "Task reassigned." at bounding box center [455, 18] width 299 height 24
click at [412, 9] on div "Task reassigned." at bounding box center [455, 18] width 299 height 24
click at [413, 9] on div "Task reassigned." at bounding box center [455, 18] width 299 height 24
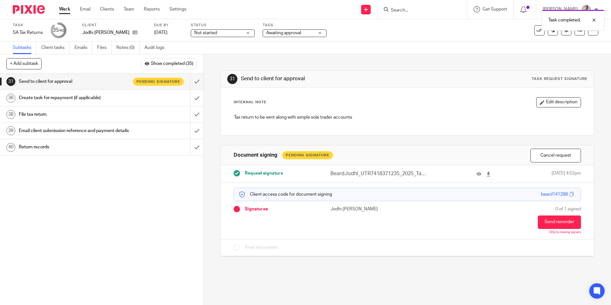
click at [415, 10] on div "Task completed." at bounding box center [455, 18] width 299 height 24
click at [408, 14] on div "Task completed." at bounding box center [455, 18] width 299 height 24
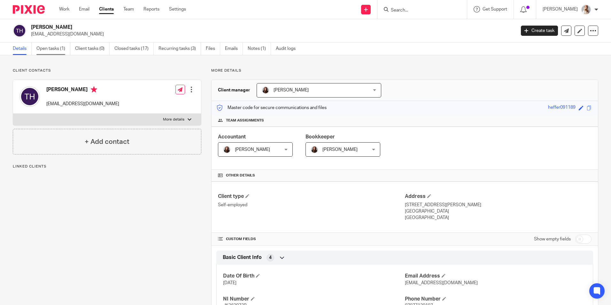
click at [45, 51] on link "Open tasks (1)" at bounding box center [53, 49] width 34 height 12
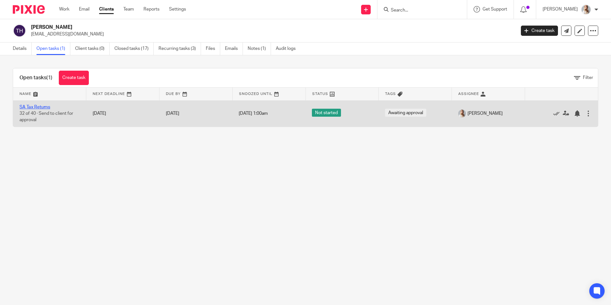
click at [45, 107] on link "SA Tax Returns" at bounding box center [34, 107] width 31 height 4
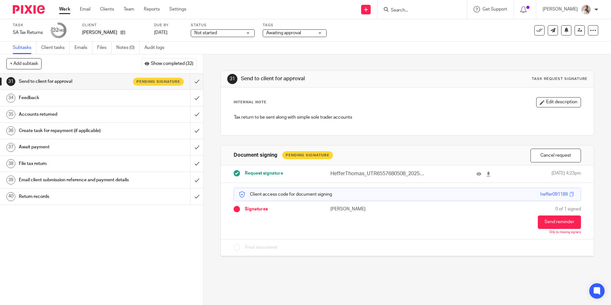
click at [110, 104] on link "34 Feedback" at bounding box center [95, 98] width 190 height 16
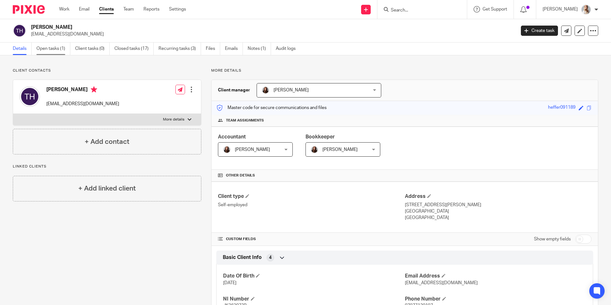
click at [43, 51] on link "Open tasks (1)" at bounding box center [53, 49] width 34 height 12
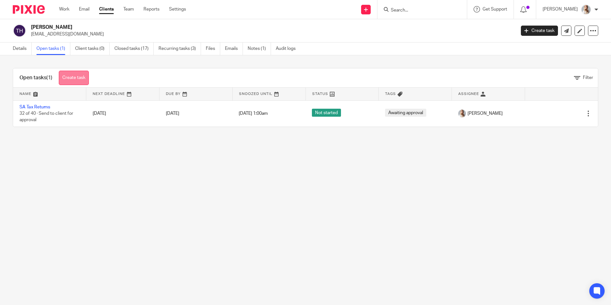
drag, startPoint x: 71, startPoint y: 74, endPoint x: 70, endPoint y: 82, distance: 7.8
click at [71, 75] on link "Create task" at bounding box center [74, 78] width 30 height 14
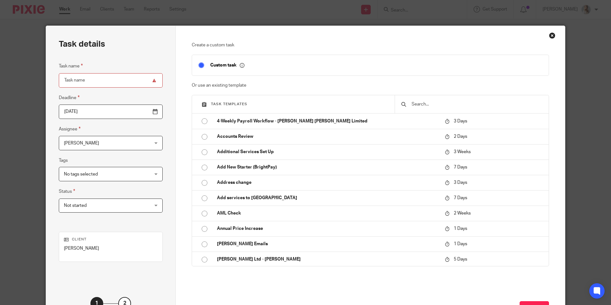
click at [414, 105] on input "text" at bounding box center [476, 104] width 131 height 7
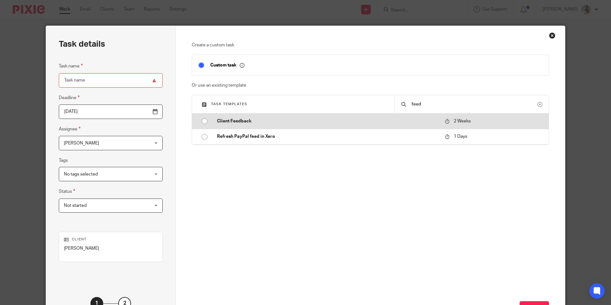
type input "feed"
click at [240, 119] on p "Client Feedback" at bounding box center [328, 121] width 222 height 6
type input "[DATE]"
type input "Client Feedback"
checkbox input "false"
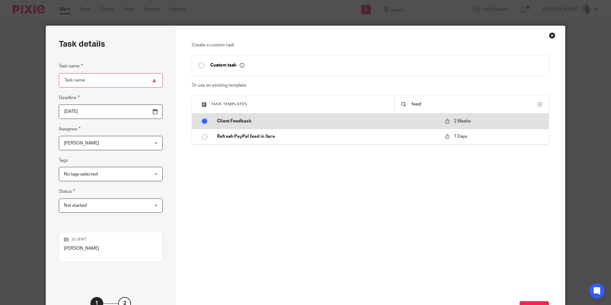
radio input "true"
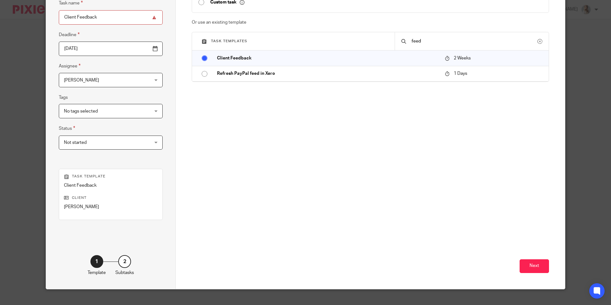
scroll to position [64, 0]
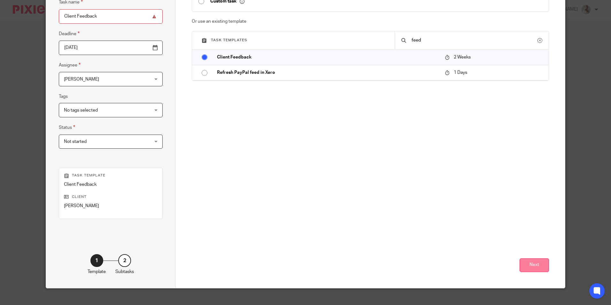
click at [520, 267] on button "Next" at bounding box center [534, 265] width 29 height 14
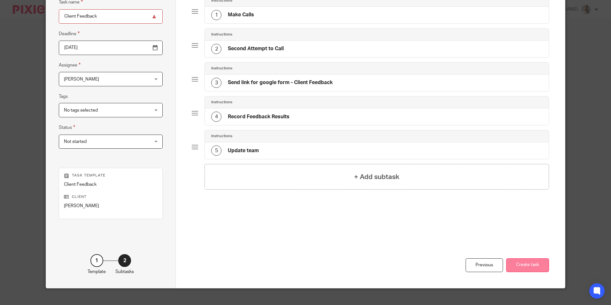
click at [519, 266] on button "Create task" at bounding box center [527, 265] width 43 height 14
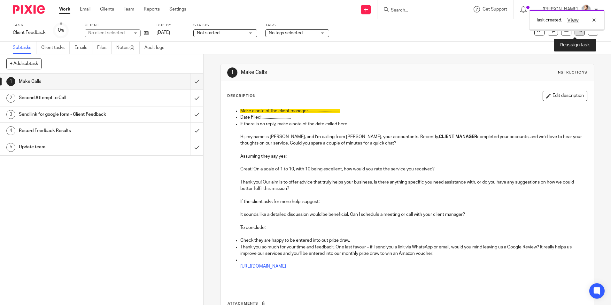
click at [580, 31] on link at bounding box center [580, 30] width 10 height 10
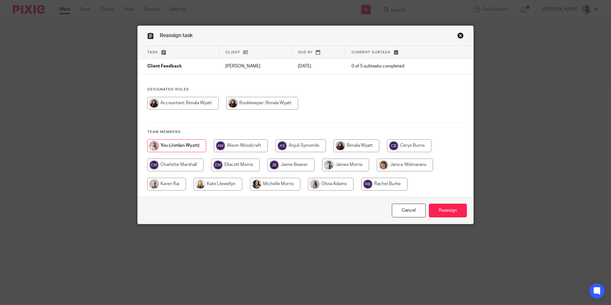
click at [171, 162] on input "radio" at bounding box center [175, 165] width 56 height 13
radio input "true"
click at [444, 211] on input "Reassign" at bounding box center [448, 211] width 38 height 14
